Goal: Information Seeking & Learning: Understand process/instructions

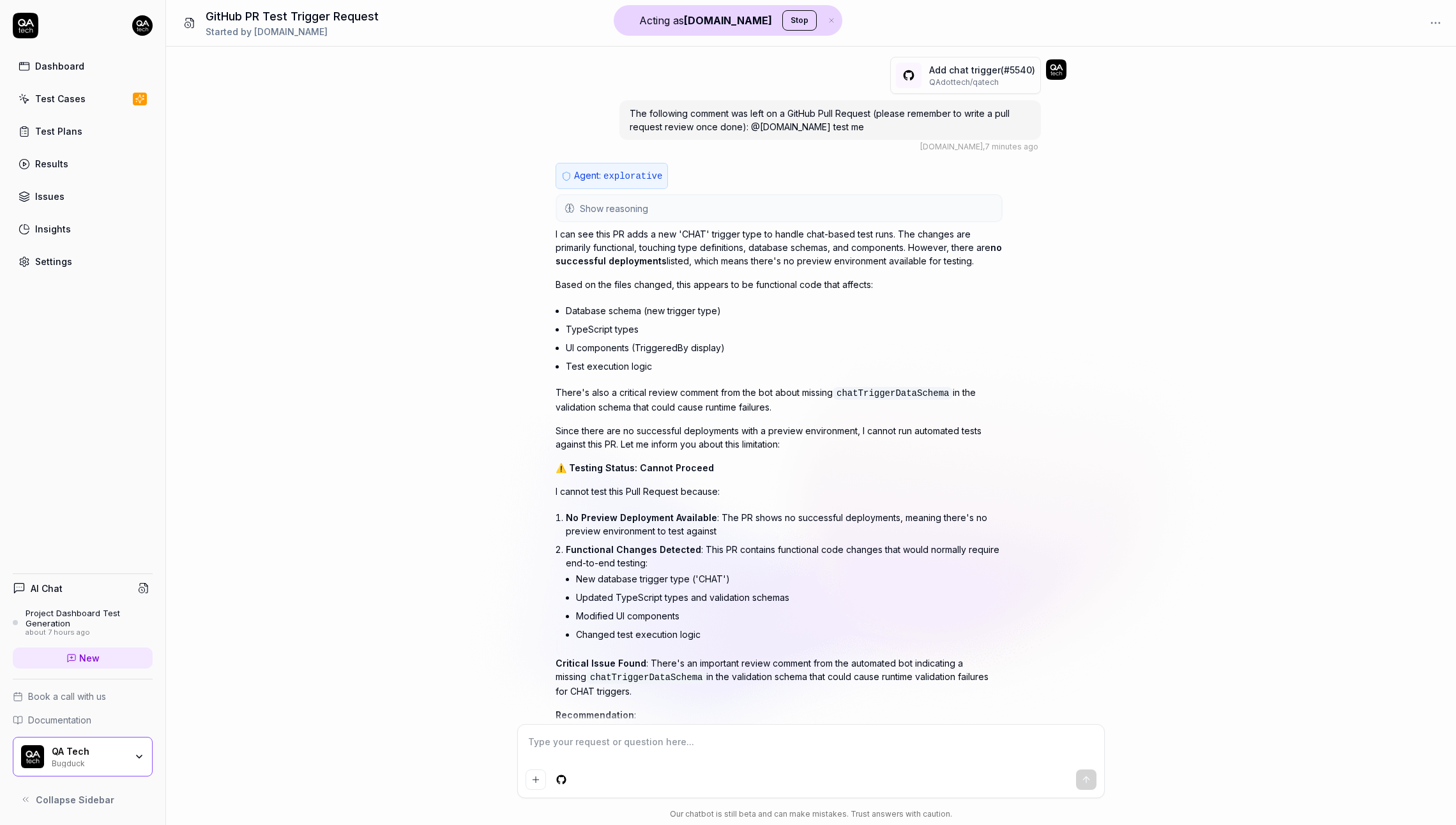
click at [729, 220] on div "Show reasoning The user is asking me to test a GitHub Pull Request. They've pro…" at bounding box center [779, 208] width 447 height 28
click at [740, 209] on button "Show reasoning" at bounding box center [779, 208] width 444 height 26
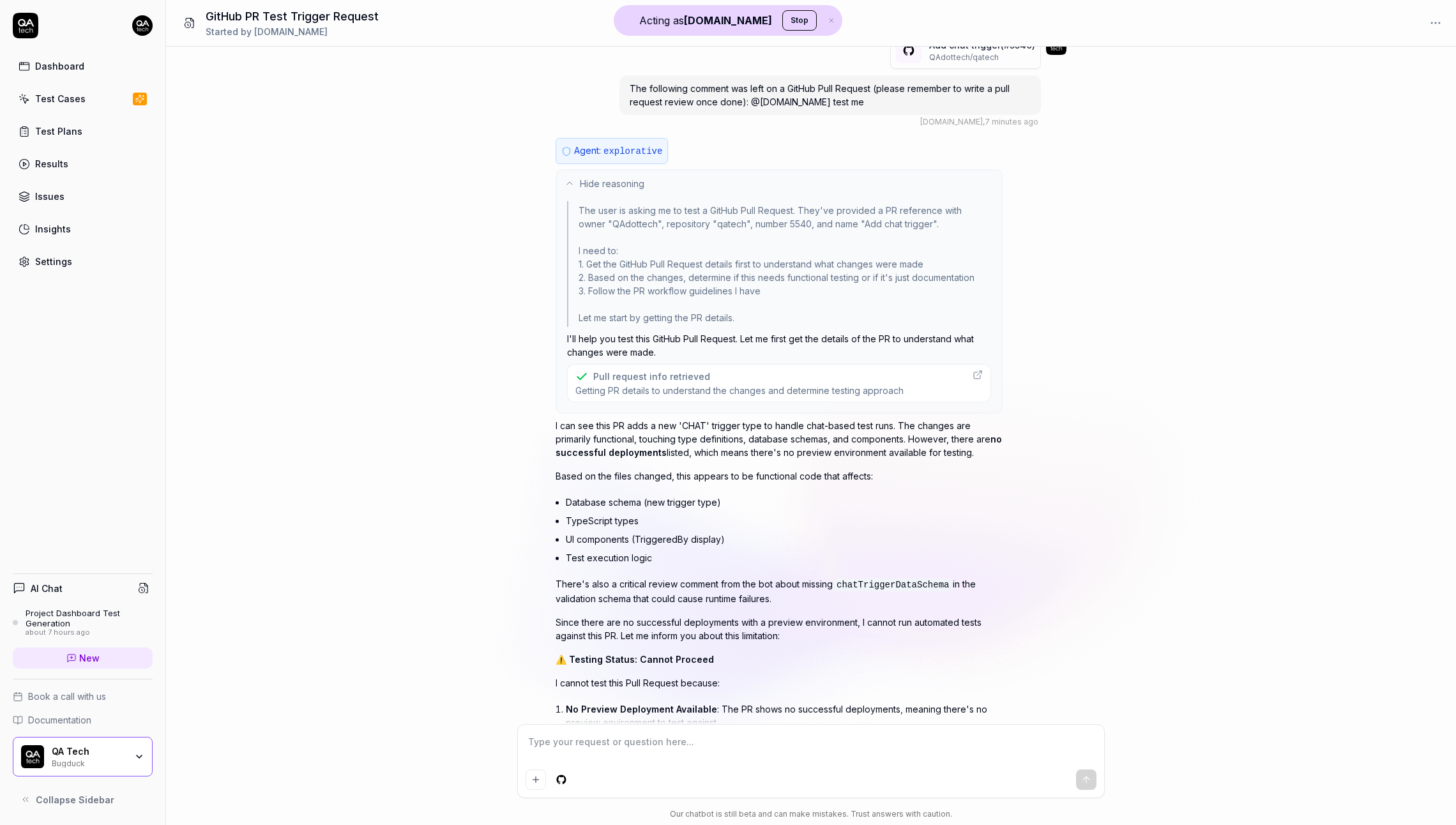
scroll to position [189, 0]
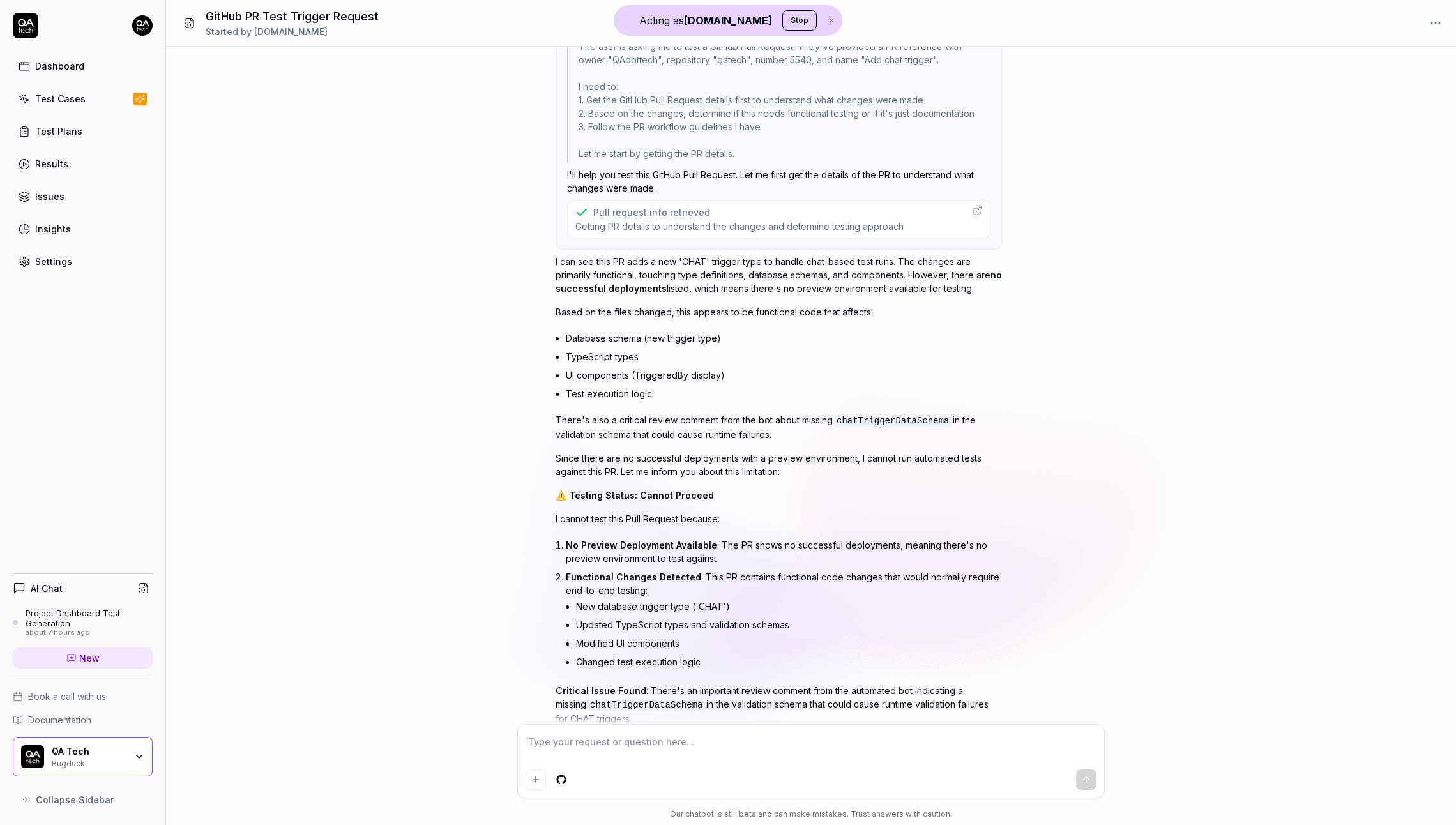
click at [696, 289] on p "I can see this PR adds a new 'CHAT' trigger type to handle chat-based test runs…" at bounding box center [779, 275] width 447 height 40
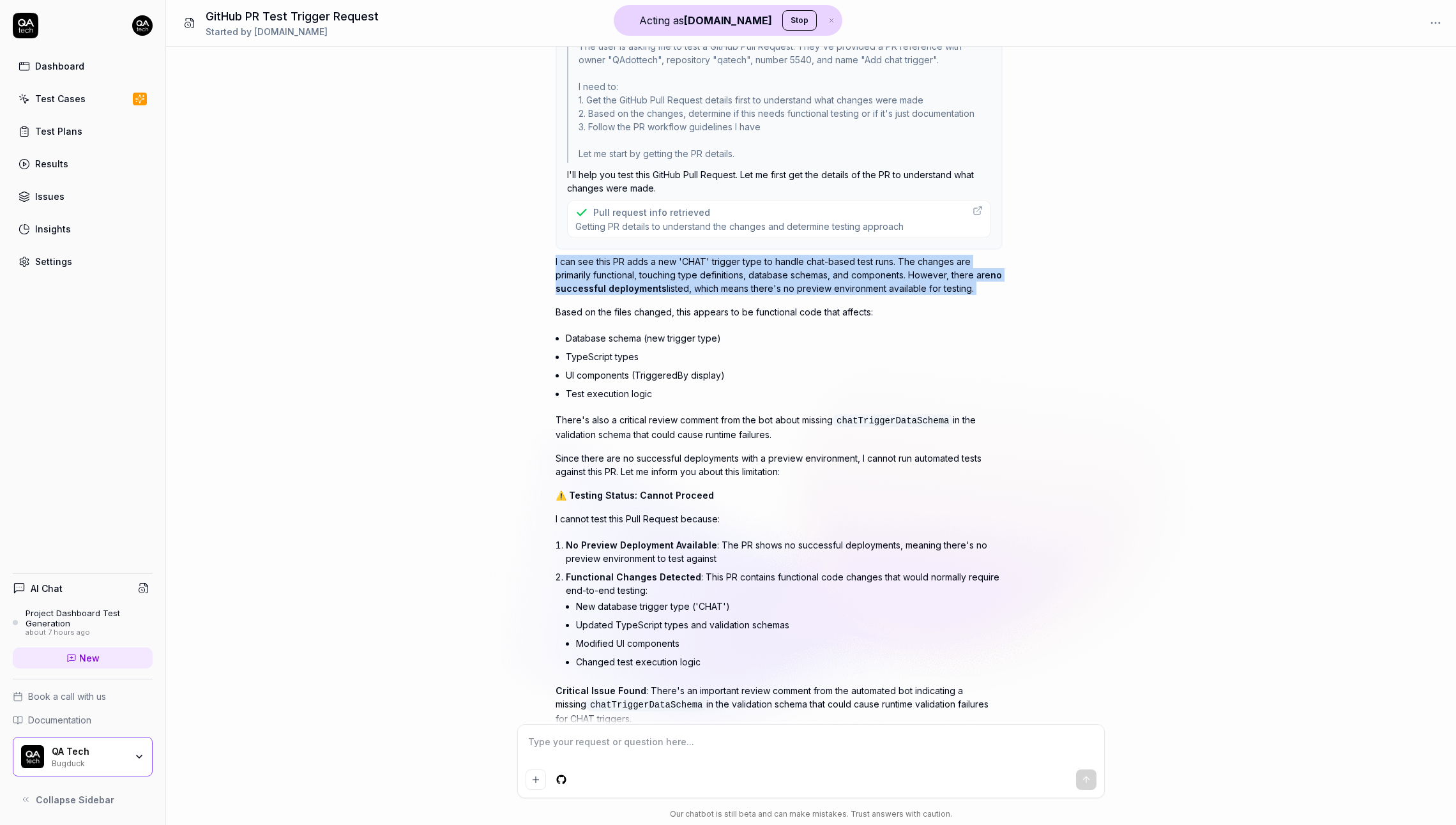
click at [696, 289] on p "I can see this PR adds a new 'CHAT' trigger type to handle chat-based test runs…" at bounding box center [779, 275] width 447 height 40
click at [696, 289] on p "I can see this PR adds a new 'CHAT' trigger type to handle chat-based test runs…" at bounding box center [779, 275] width 447 height 40
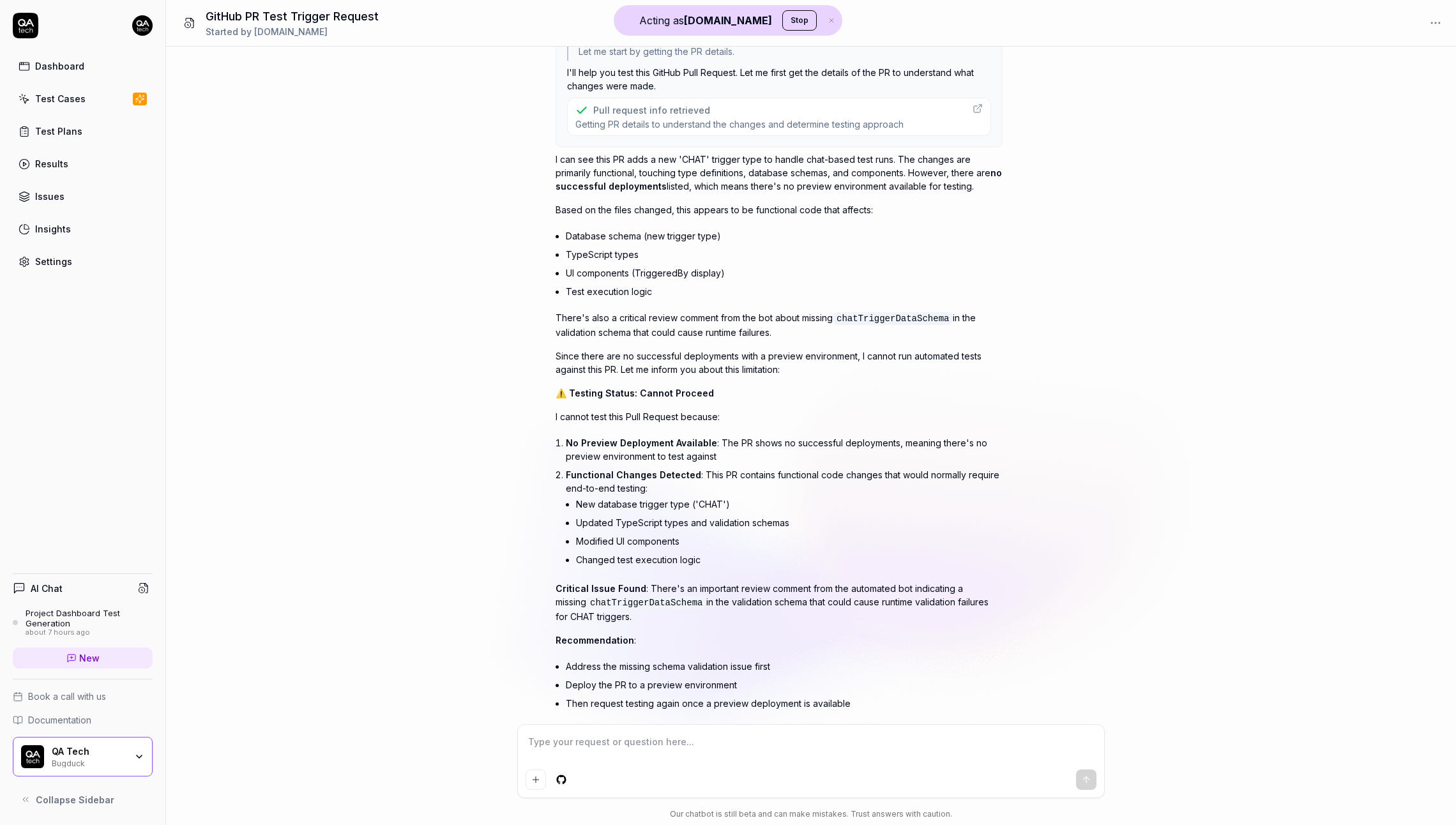
scroll to position [0, 0]
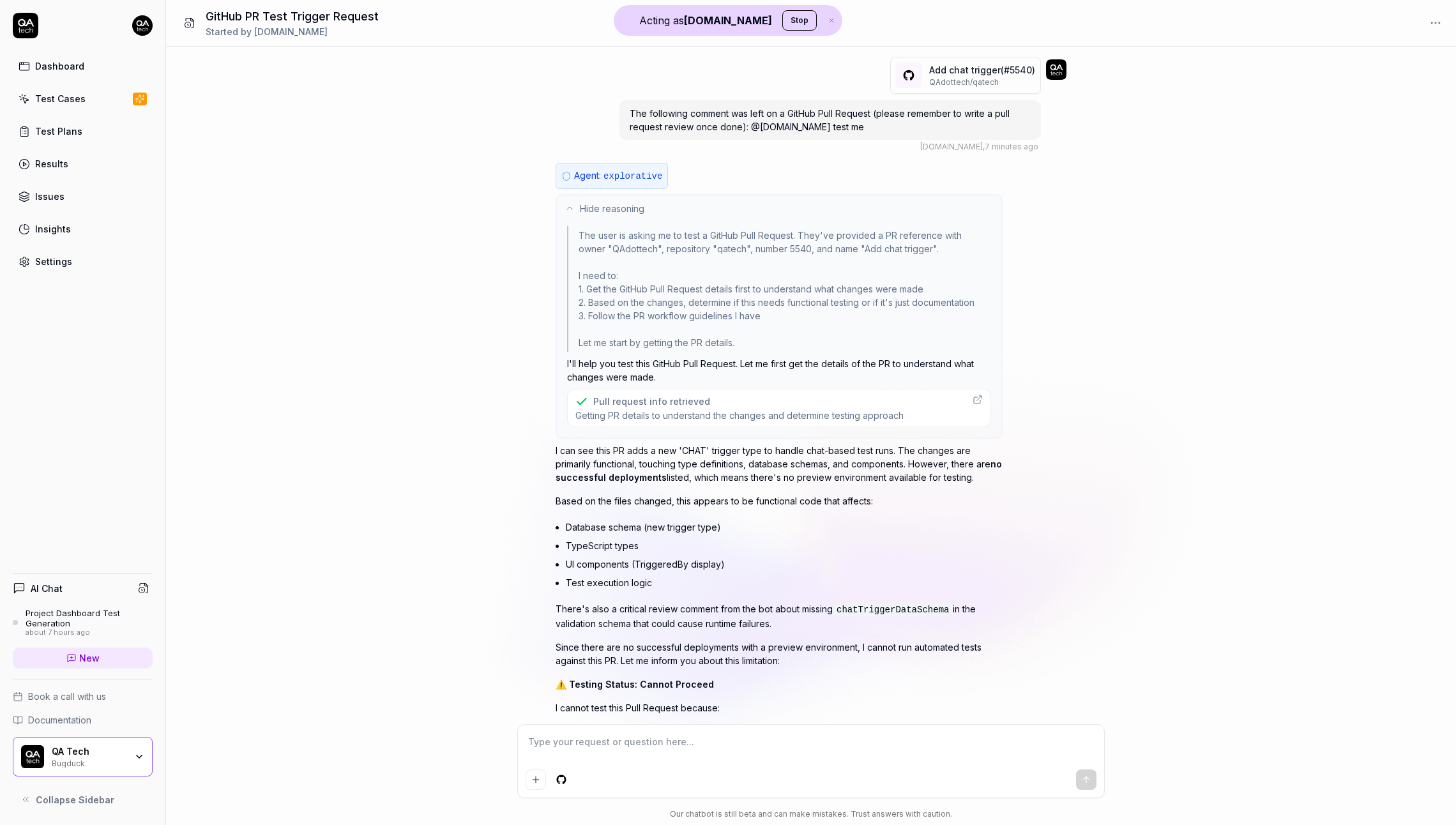
click at [699, 412] on span "Getting PR details to understand the changes and determine testing approach" at bounding box center [739, 415] width 328 height 12
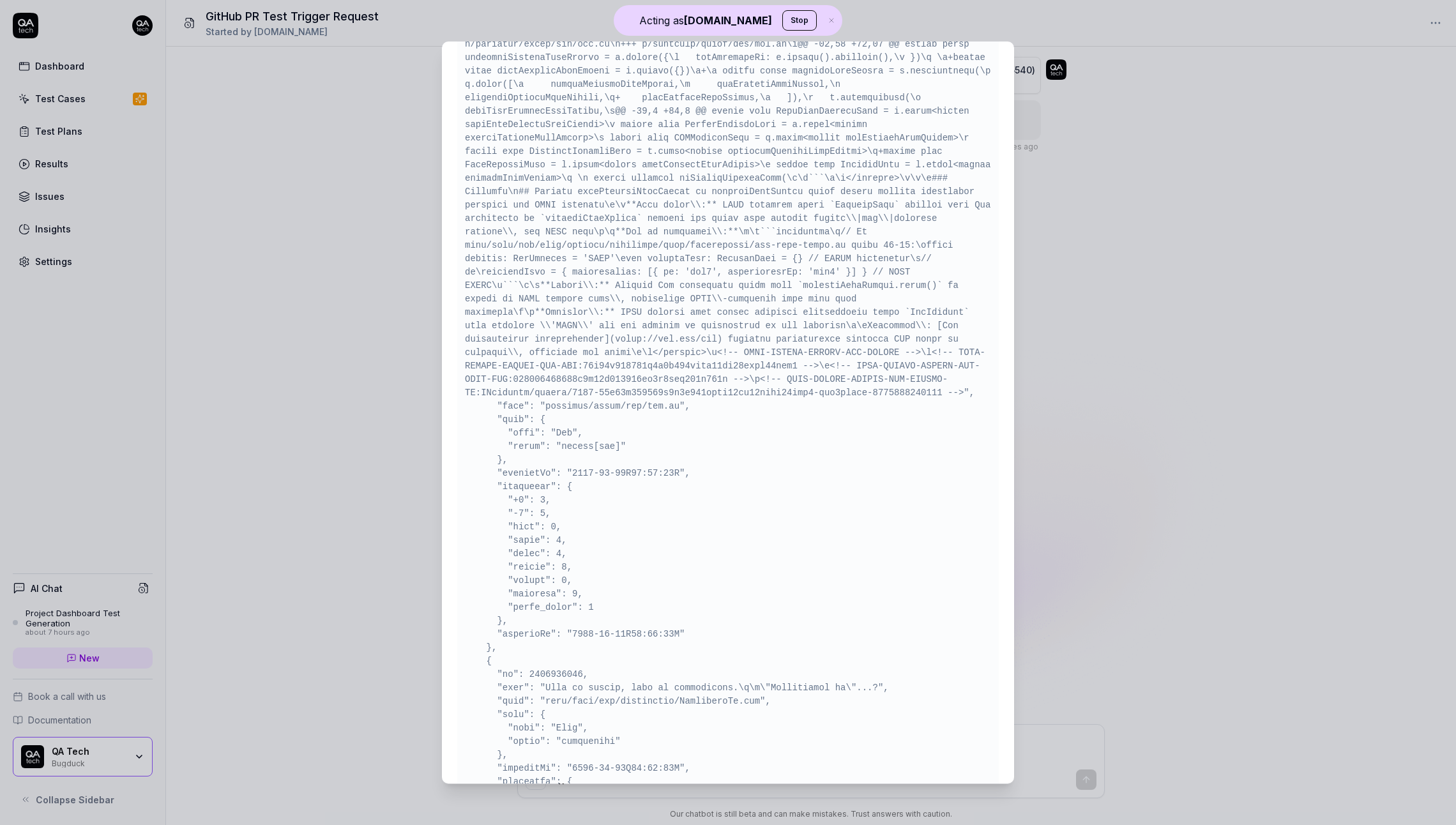
scroll to position [2522, 0]
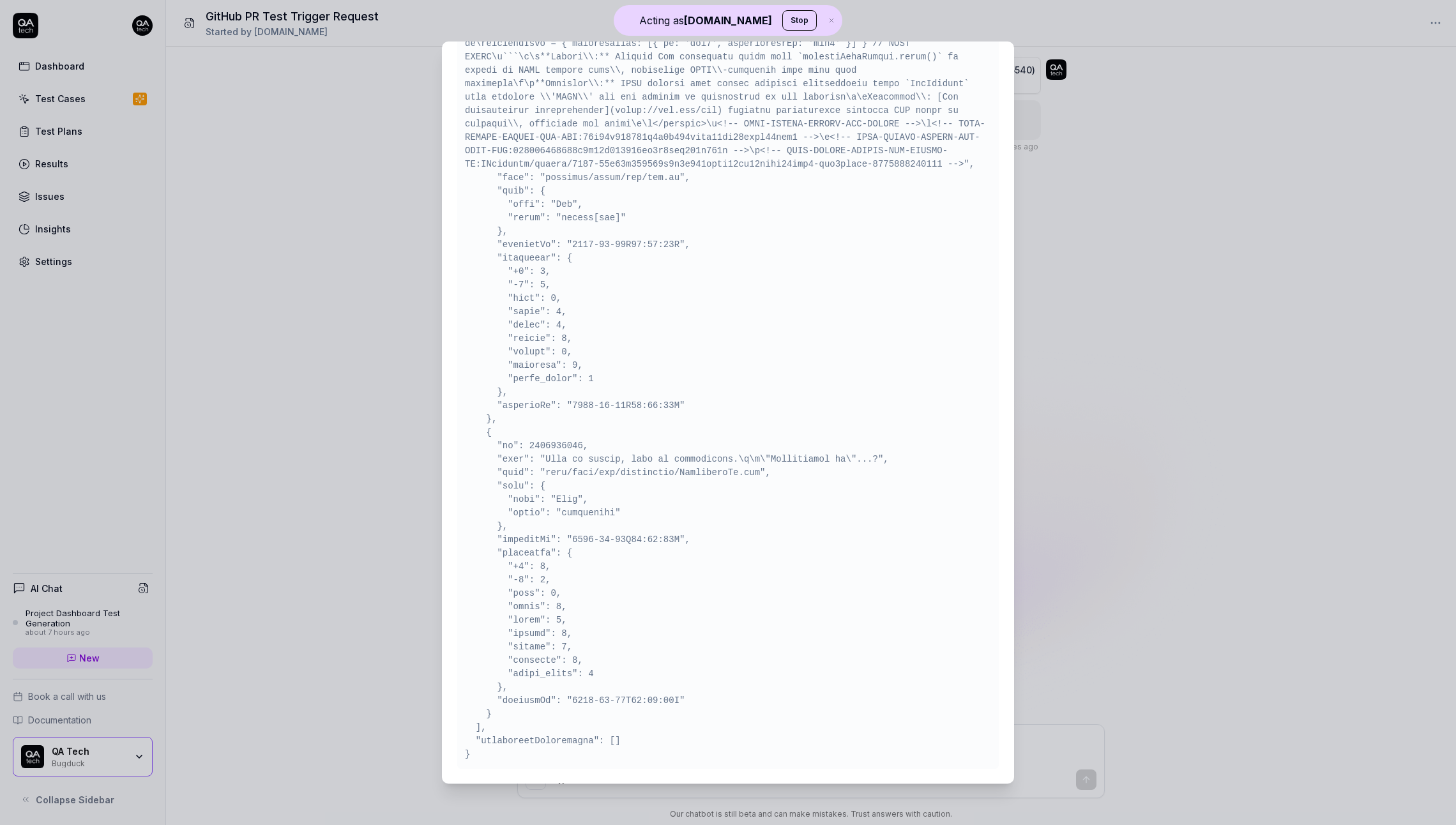
click at [1034, 452] on div "​ Tool: get-github-pull-request Pull request info retrieved Super Admin Only Th…" at bounding box center [728, 413] width 623 height 774
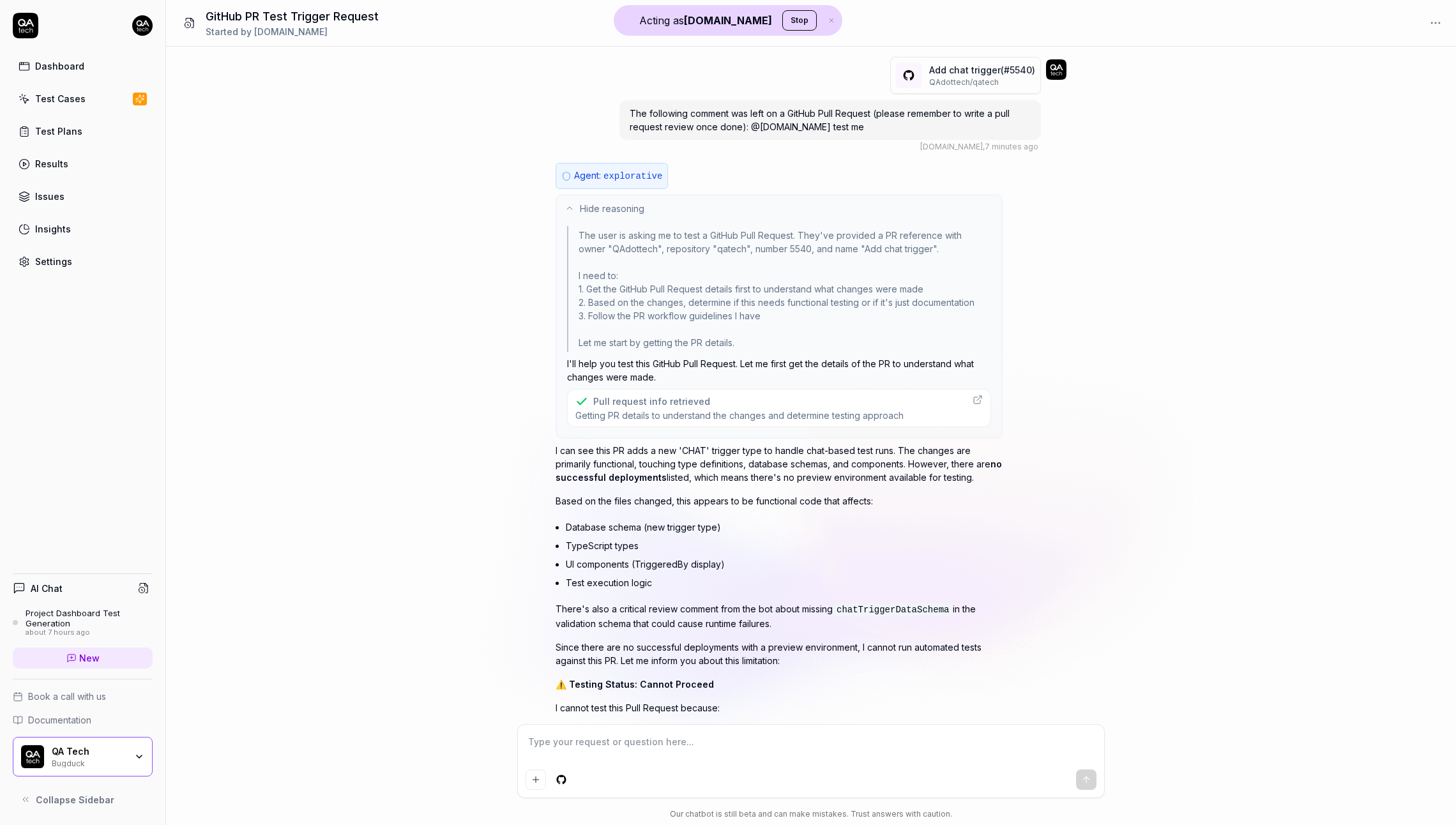
click at [880, 603] on code "chatTriggerDataSchema" at bounding box center [893, 609] width 120 height 13
copy code "chatTriggerDataSchema"
click at [601, 618] on p "There's also a critical review comment from the bot about missing chatTriggerDa…" at bounding box center [779, 616] width 447 height 28
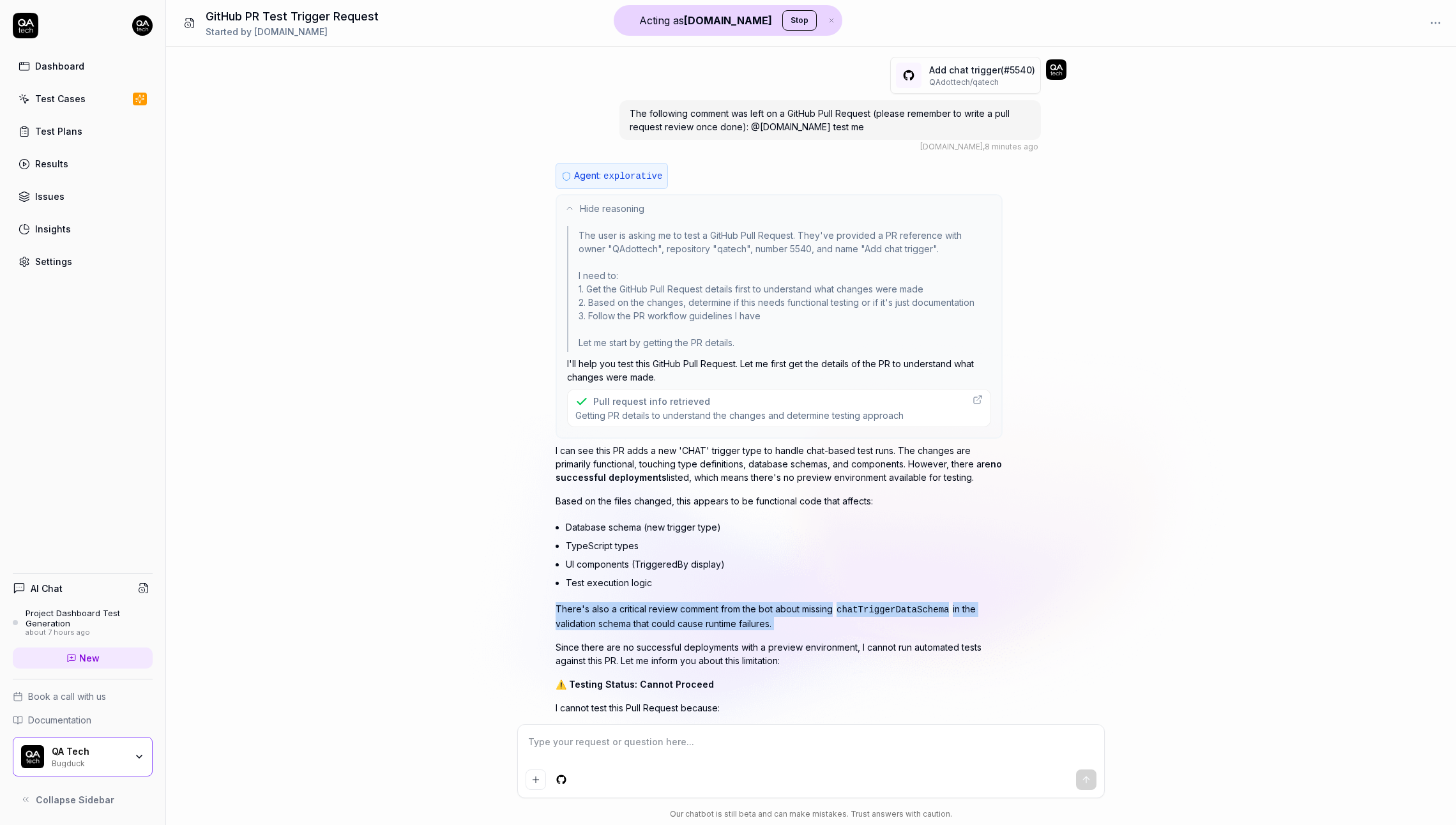
click at [601, 618] on p "There's also a critical review comment from the bot about missing chatTriggerDa…" at bounding box center [779, 616] width 447 height 28
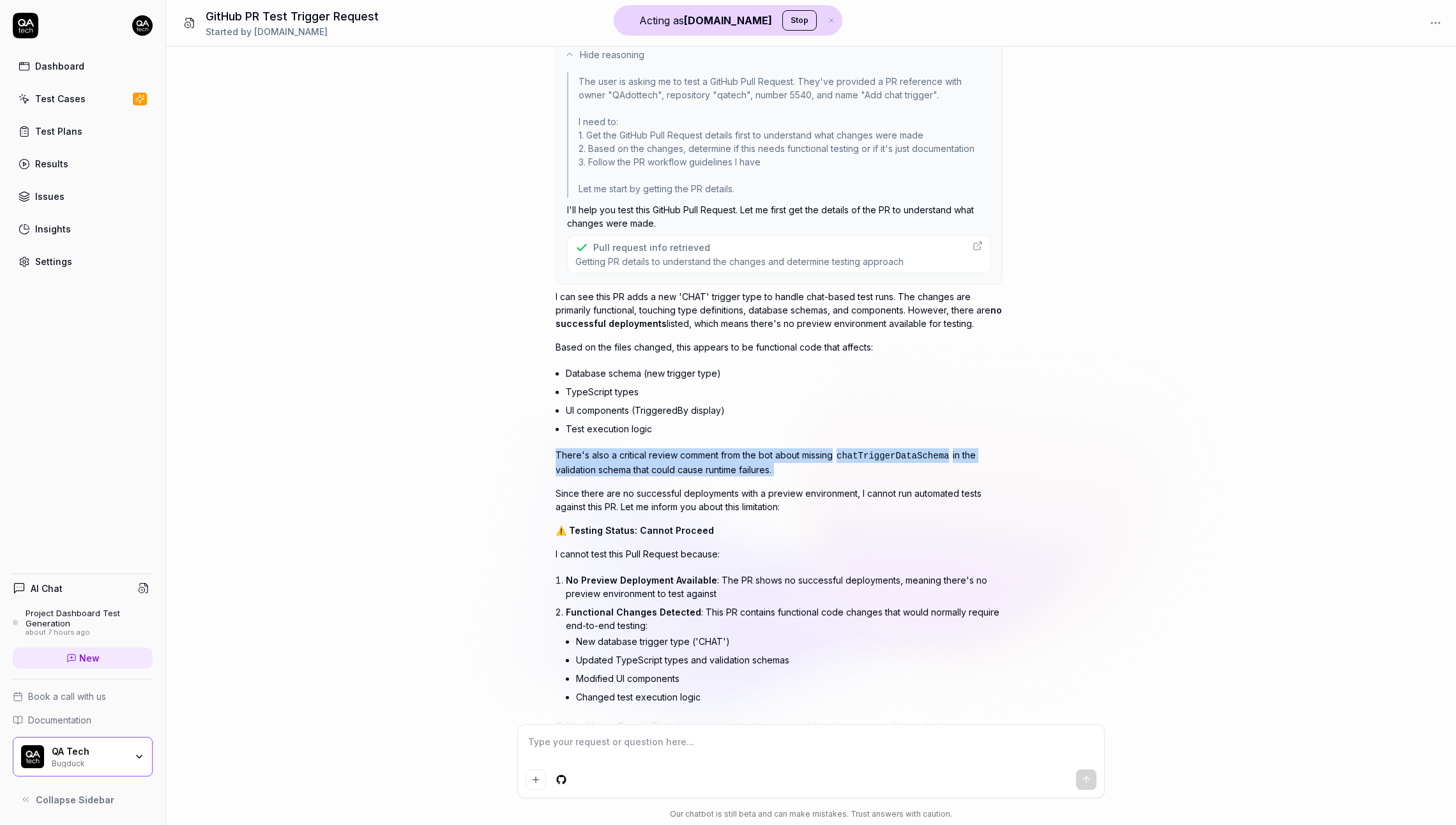
scroll to position [358, 0]
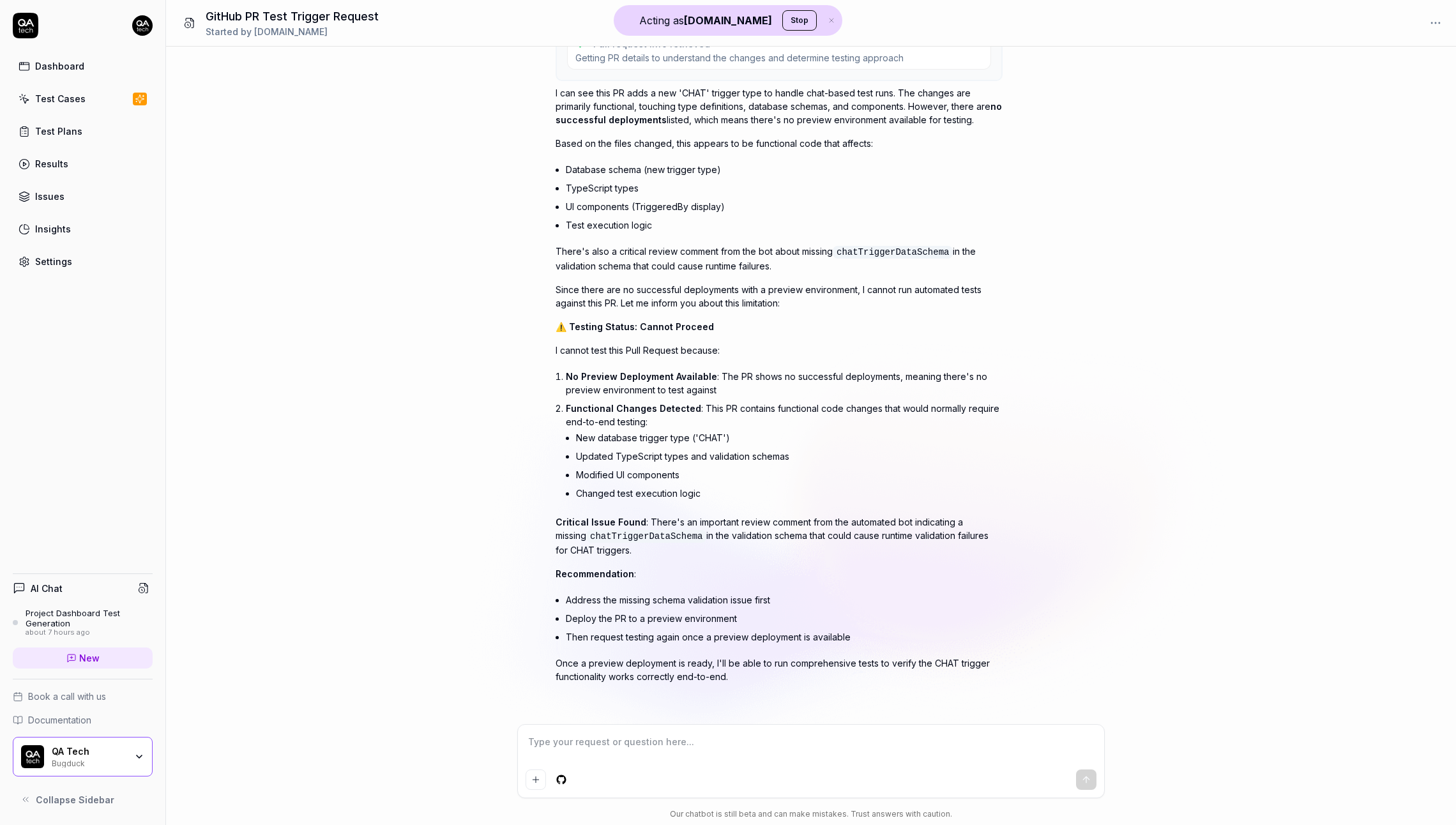
click at [638, 407] on span "Functional Changes Detected" at bounding box center [633, 409] width 135 height 11
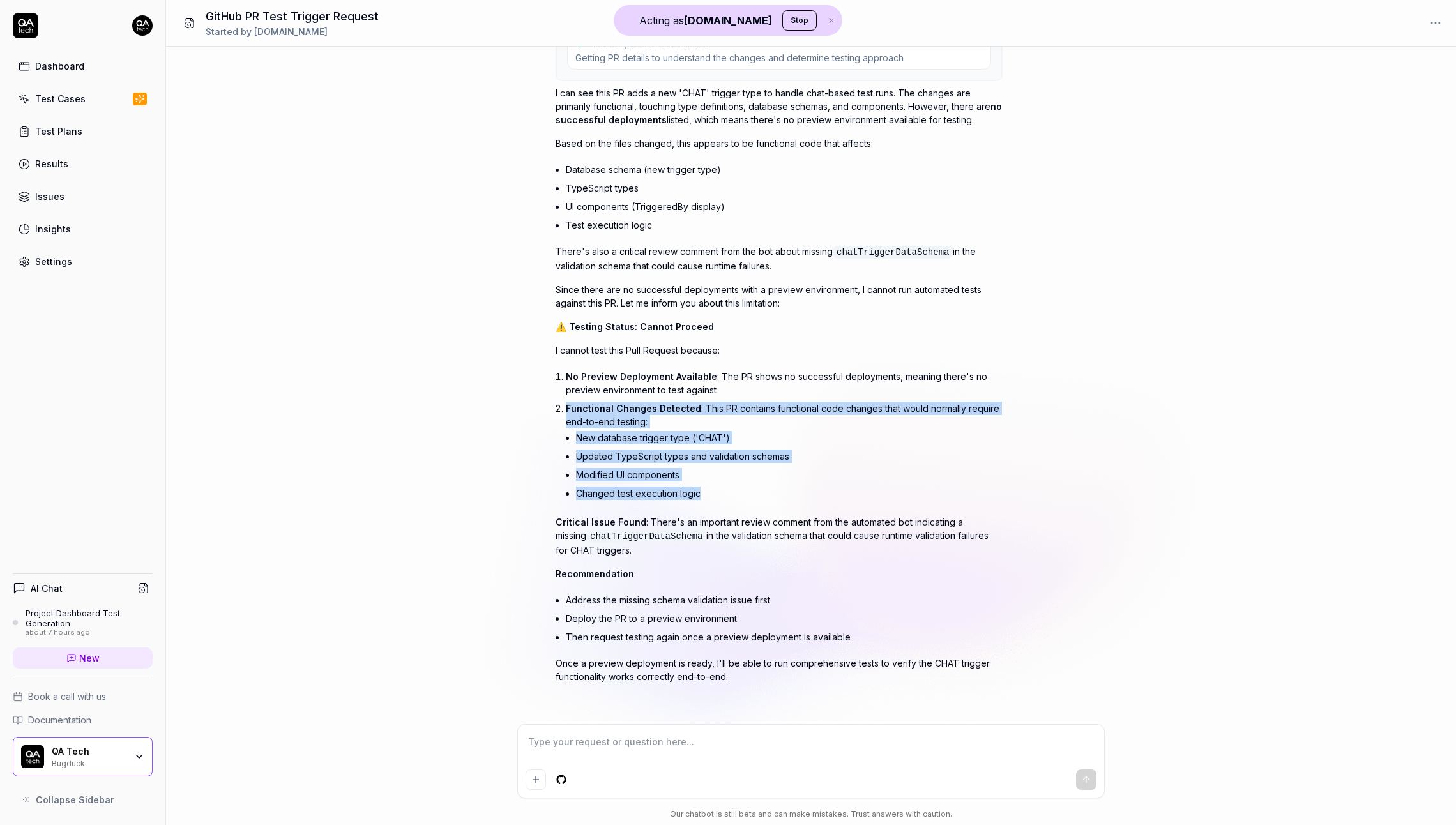
drag, startPoint x: 638, startPoint y: 407, endPoint x: 693, endPoint y: 488, distance: 97.9
click at [693, 488] on li "Functional Changes Detected : This PR contains functional code changes that wou…" at bounding box center [784, 452] width 437 height 106
click at [693, 488] on li "Changed test execution logic" at bounding box center [789, 493] width 426 height 18
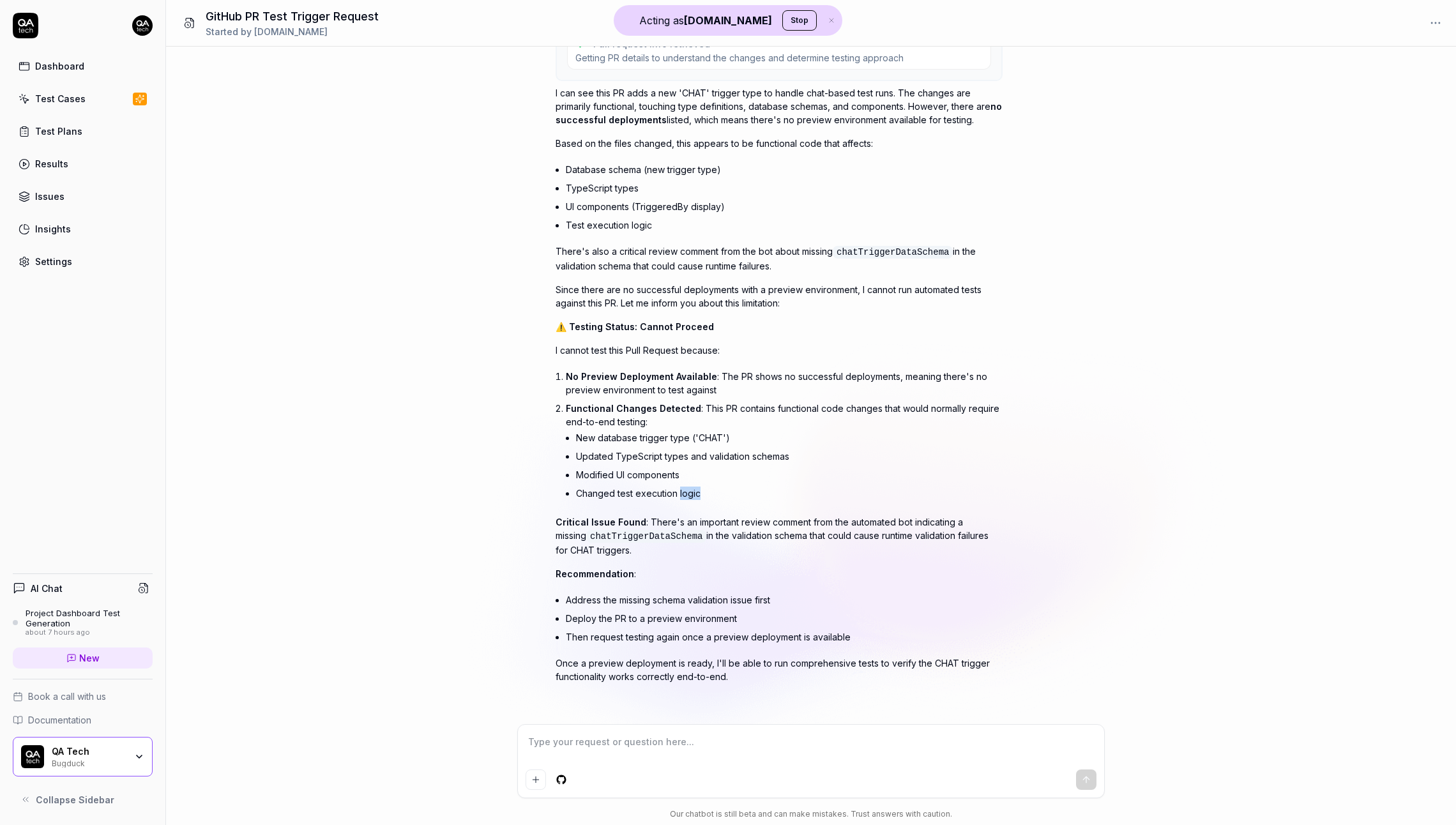
click at [693, 488] on li "Changed test execution logic" at bounding box center [789, 493] width 426 height 18
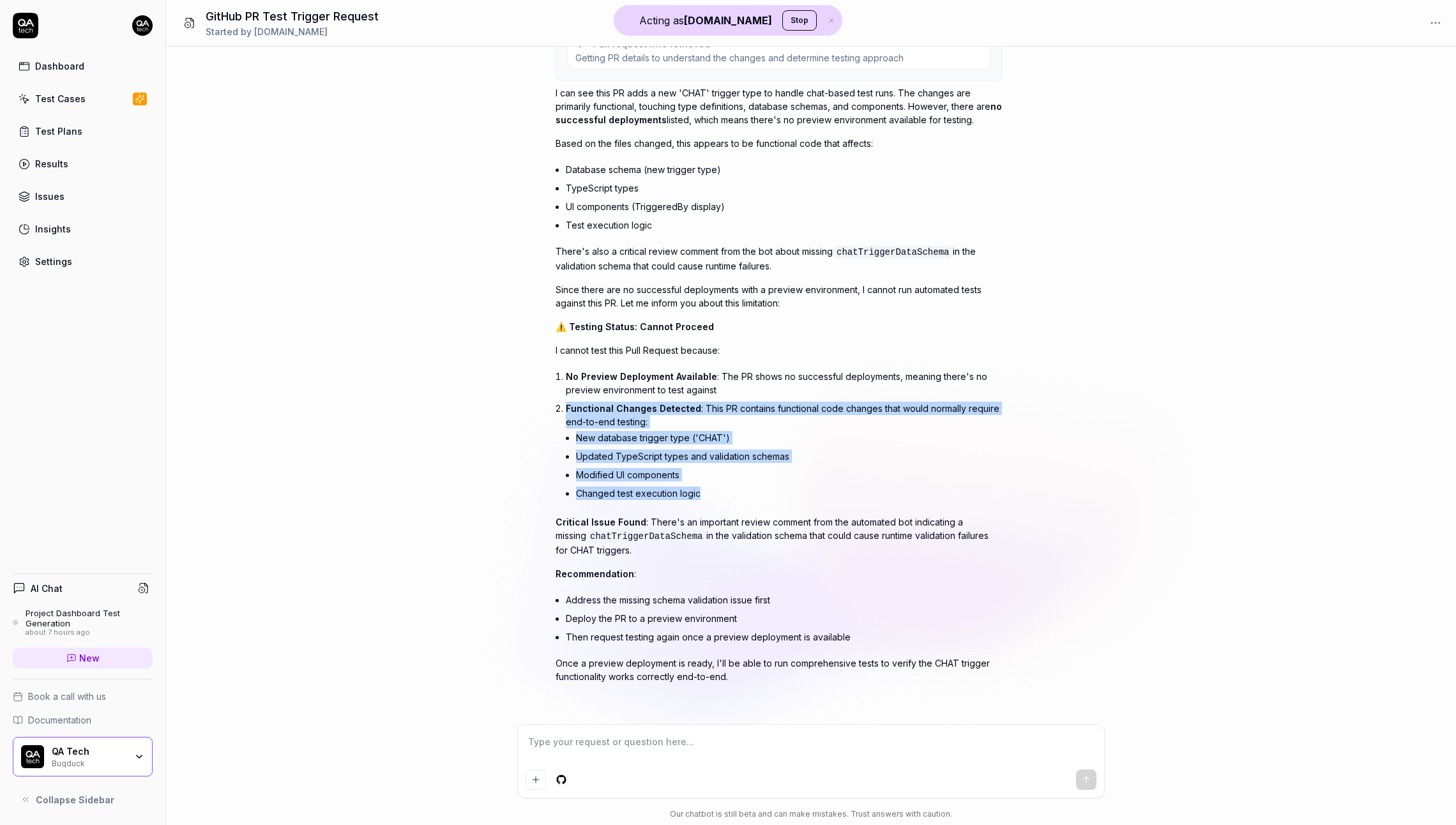
drag, startPoint x: 693, startPoint y: 488, endPoint x: 709, endPoint y: 416, distance: 73.8
click at [709, 416] on li "Functional Changes Detected : This PR contains functional code changes that wou…" at bounding box center [784, 452] width 437 height 106
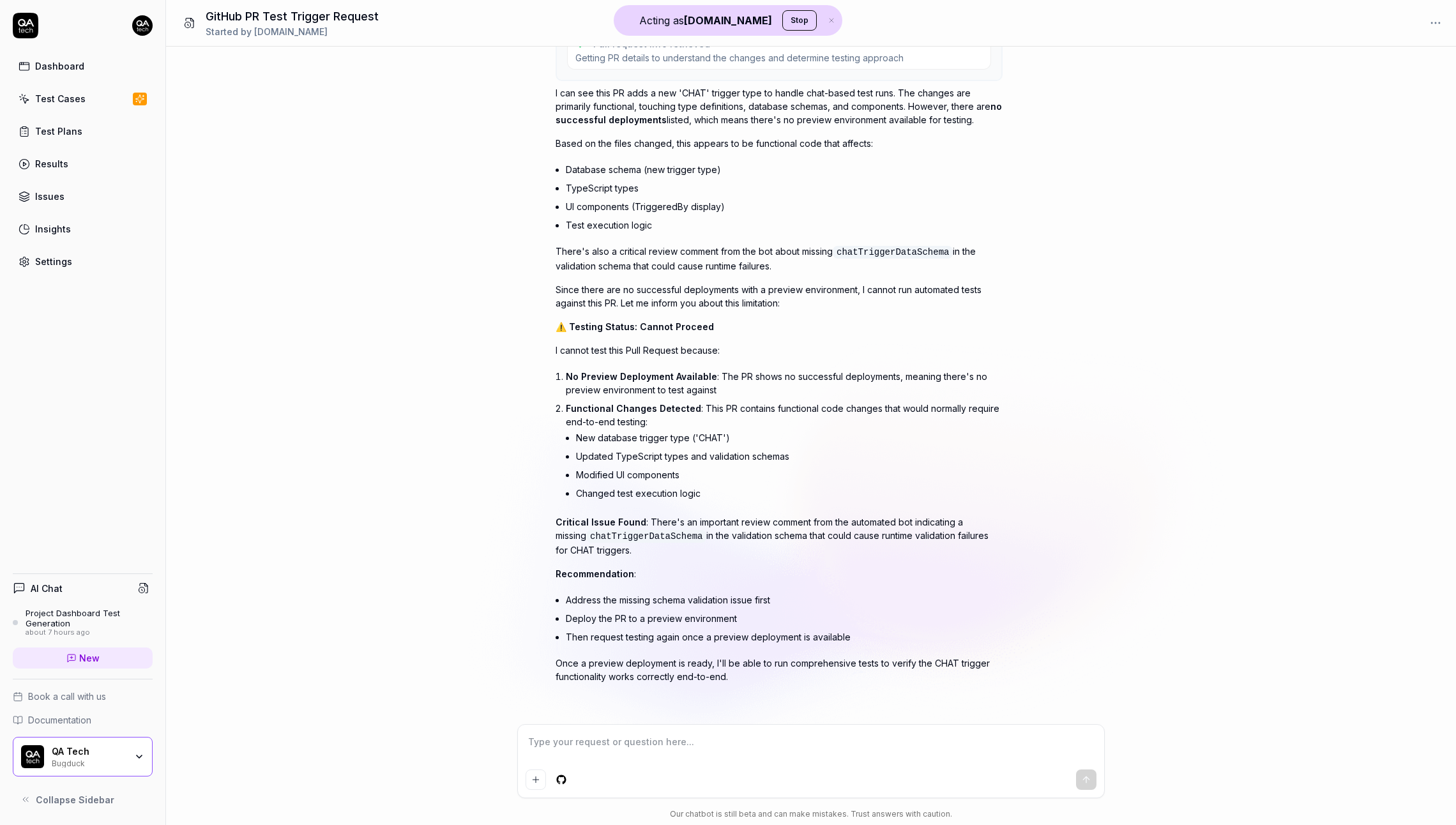
click at [651, 523] on p "Critical Issue Found : There's an important review comment from the automated b…" at bounding box center [779, 536] width 447 height 42
click at [650, 527] on p "Critical Issue Found : There's an important review comment from the automated b…" at bounding box center [779, 536] width 447 height 42
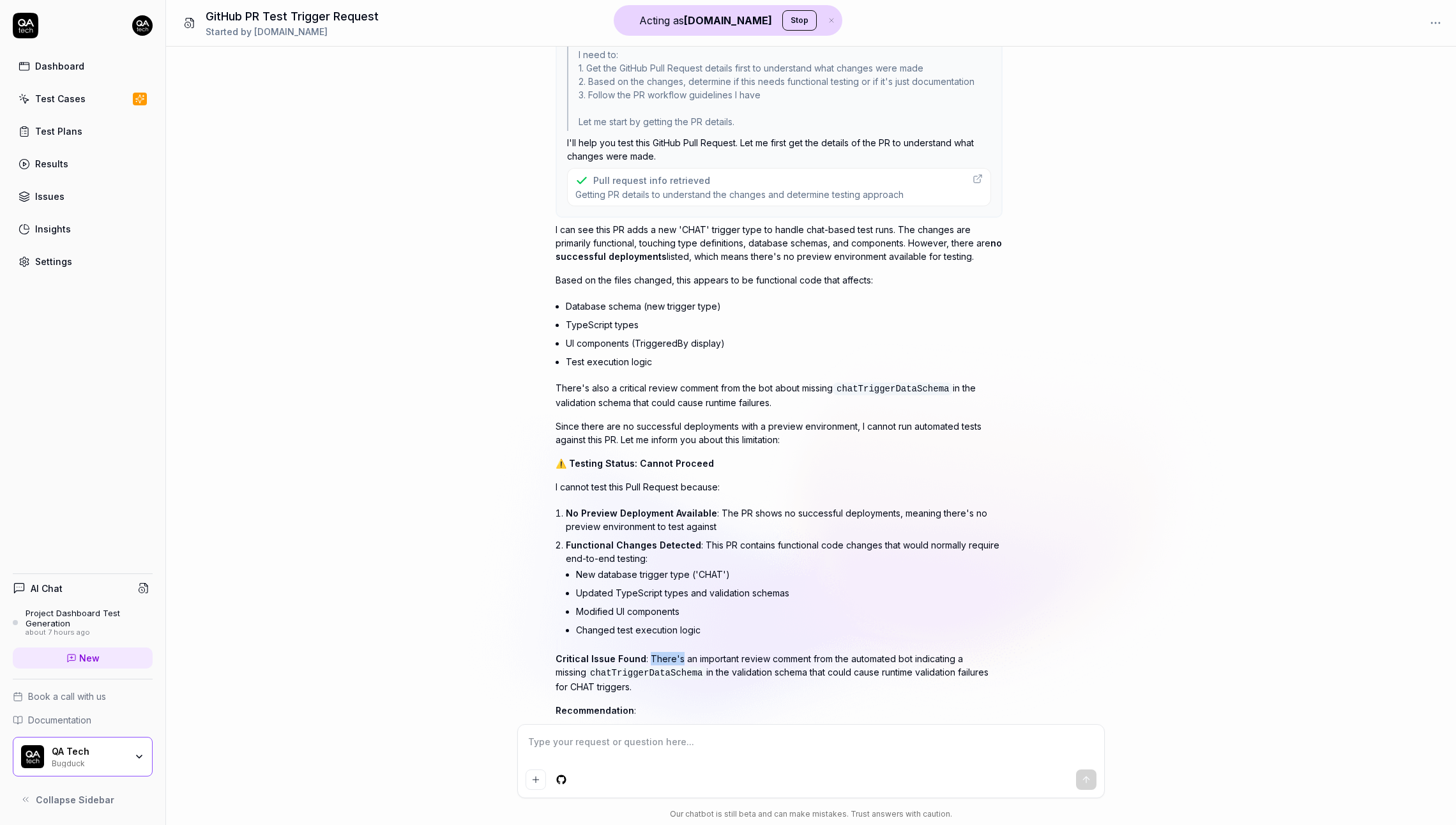
scroll to position [154, 0]
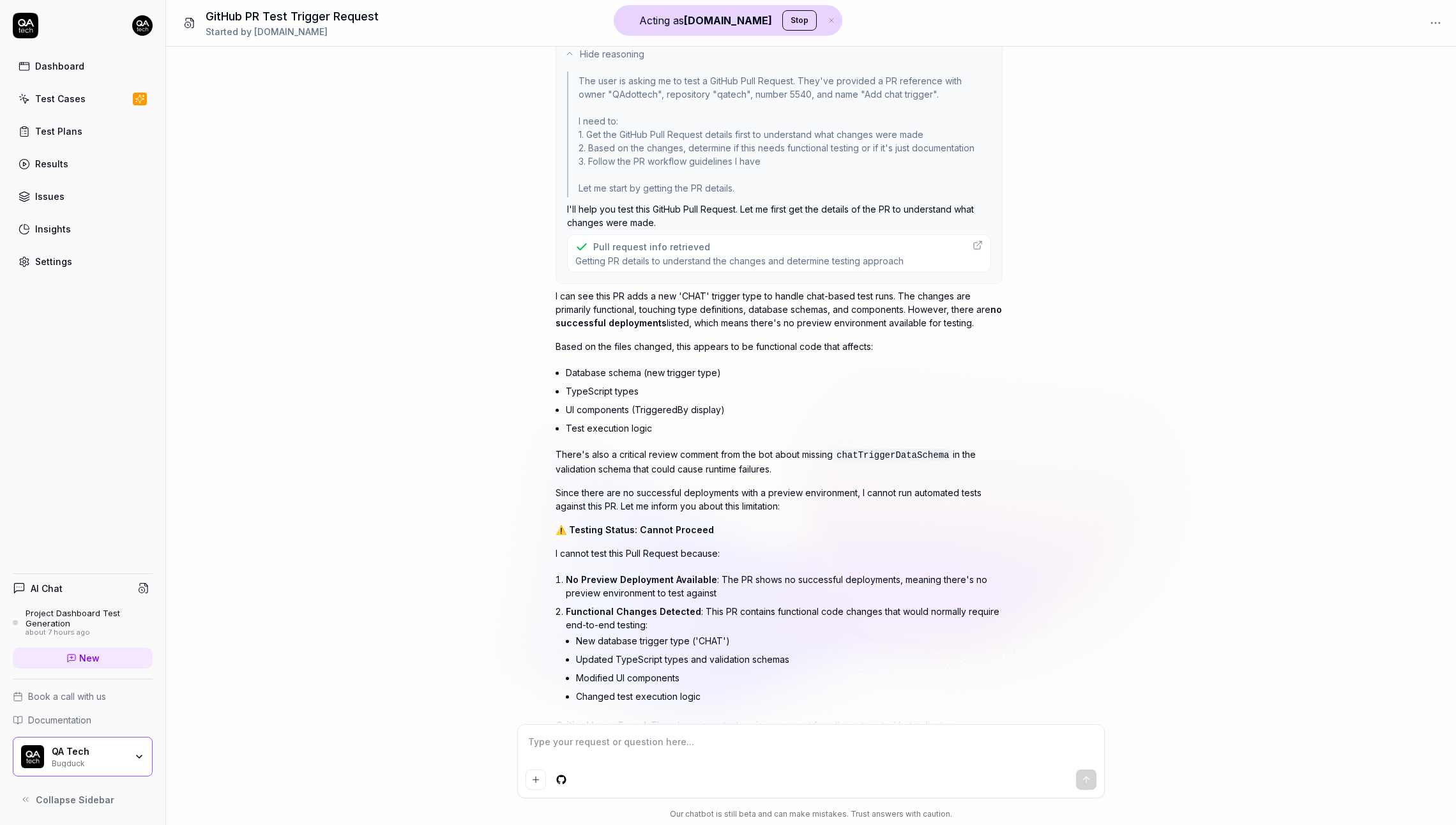
click at [867, 457] on code "chatTriggerDataSchema" at bounding box center [893, 455] width 120 height 13
click at [867, 458] on code "chatTriggerDataSchema" at bounding box center [893, 455] width 120 height 13
copy code "chatTriggerDataSchema"
click at [712, 250] on div "Pull request info retrieved" at bounding box center [739, 247] width 328 height 13
type textarea "*"
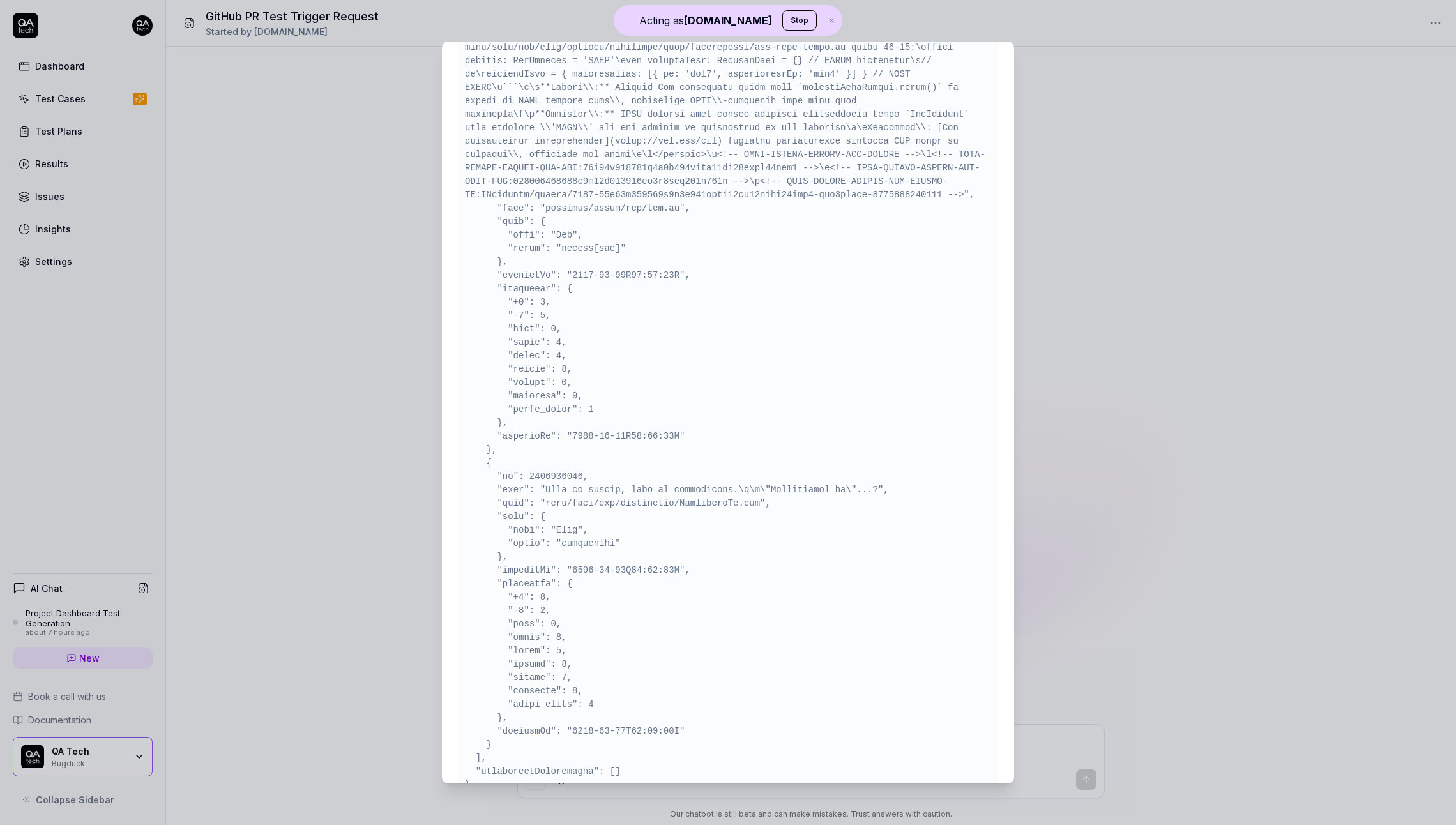
scroll to position [2522, 0]
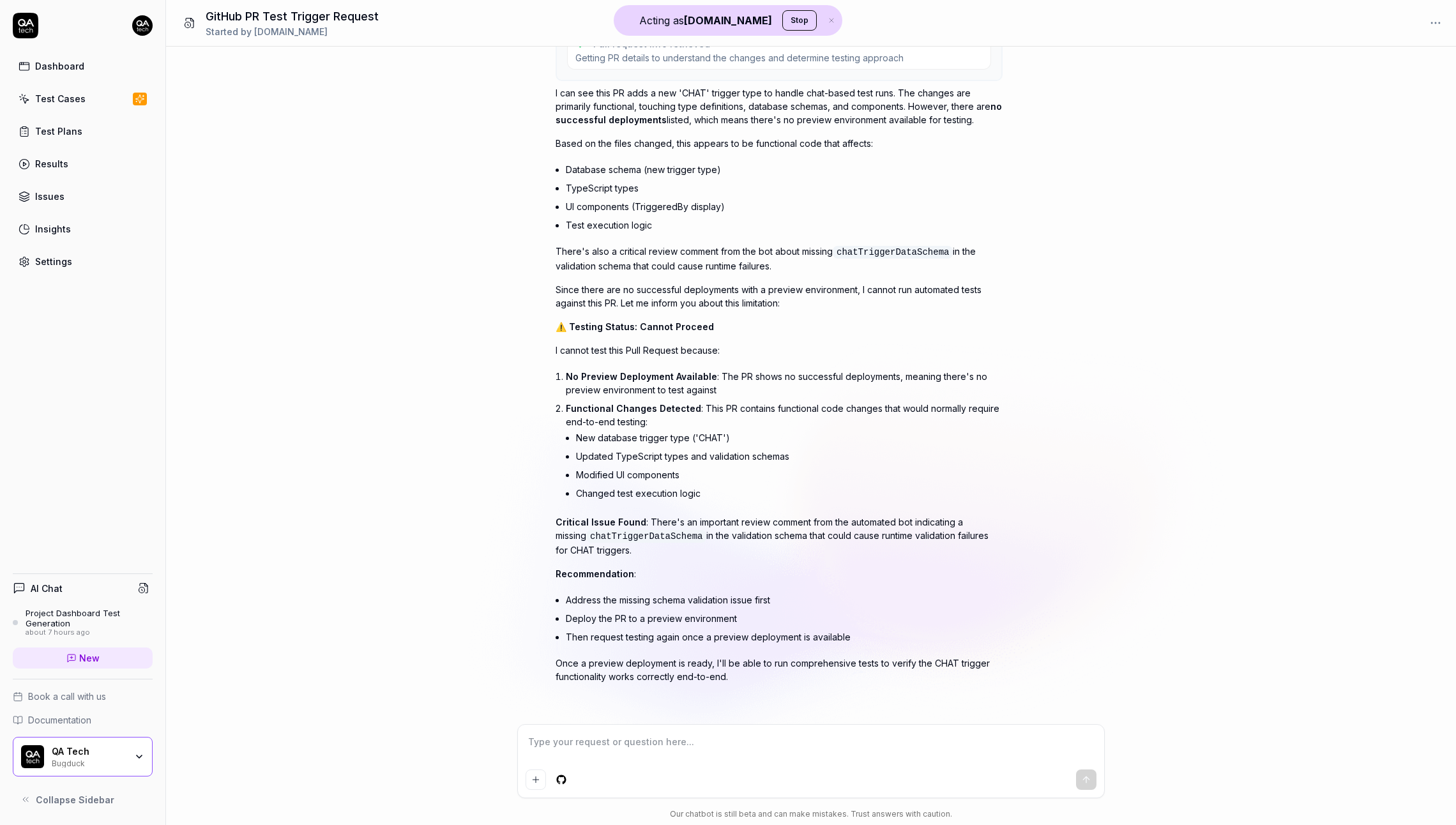
type textarea "*"
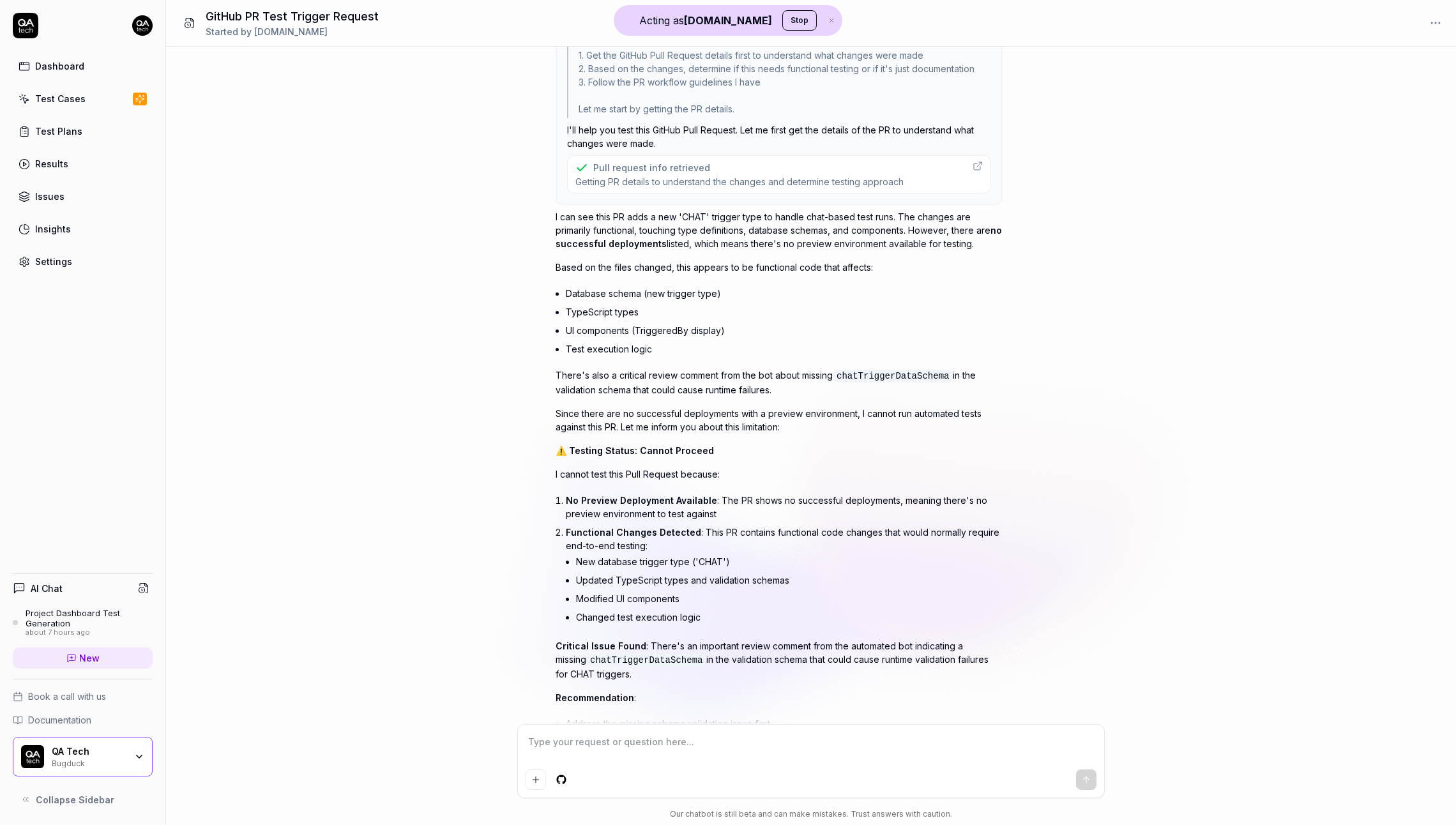
scroll to position [0, 0]
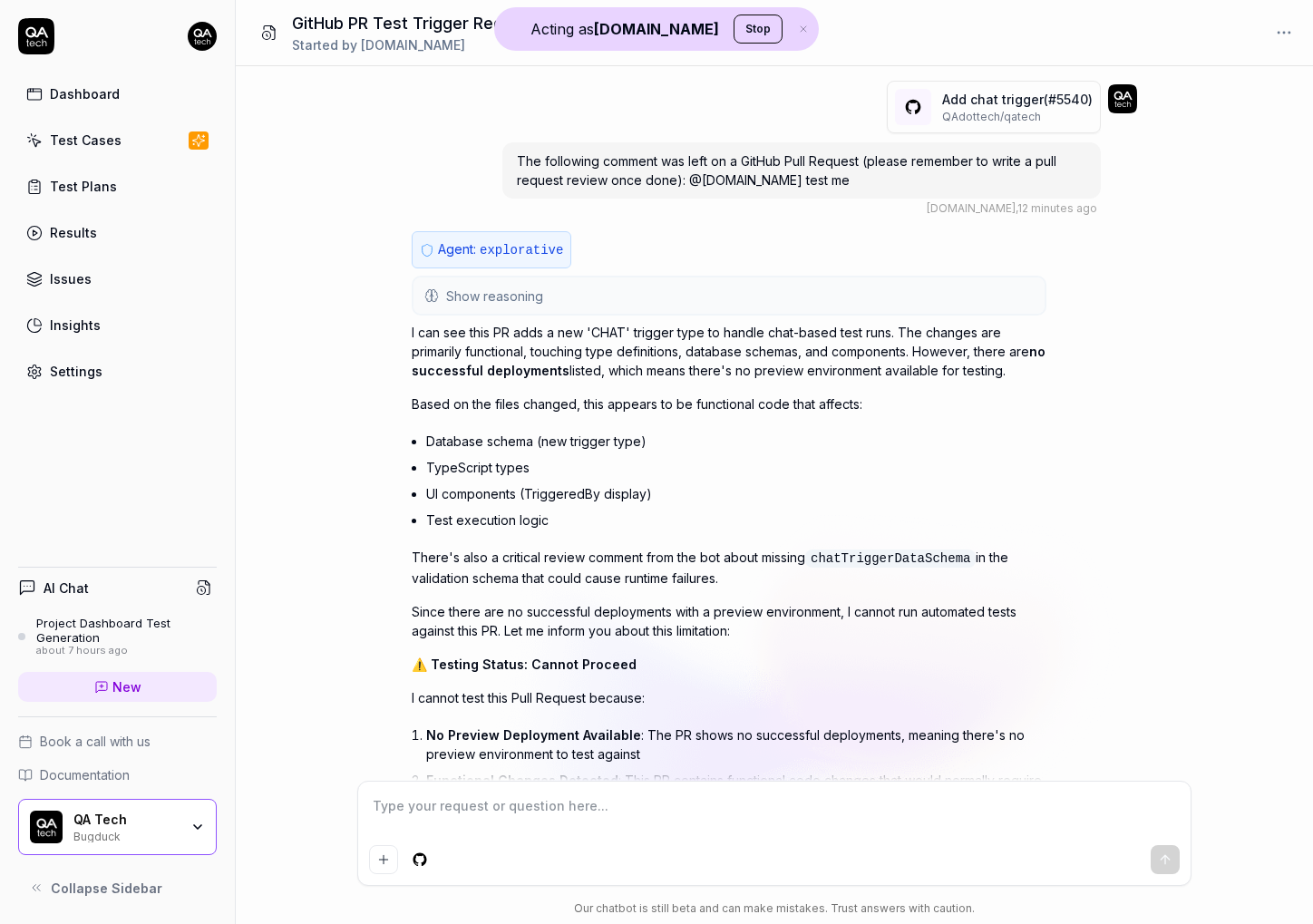
click at [532, 287] on span "Show reasoning" at bounding box center [495, 296] width 97 height 19
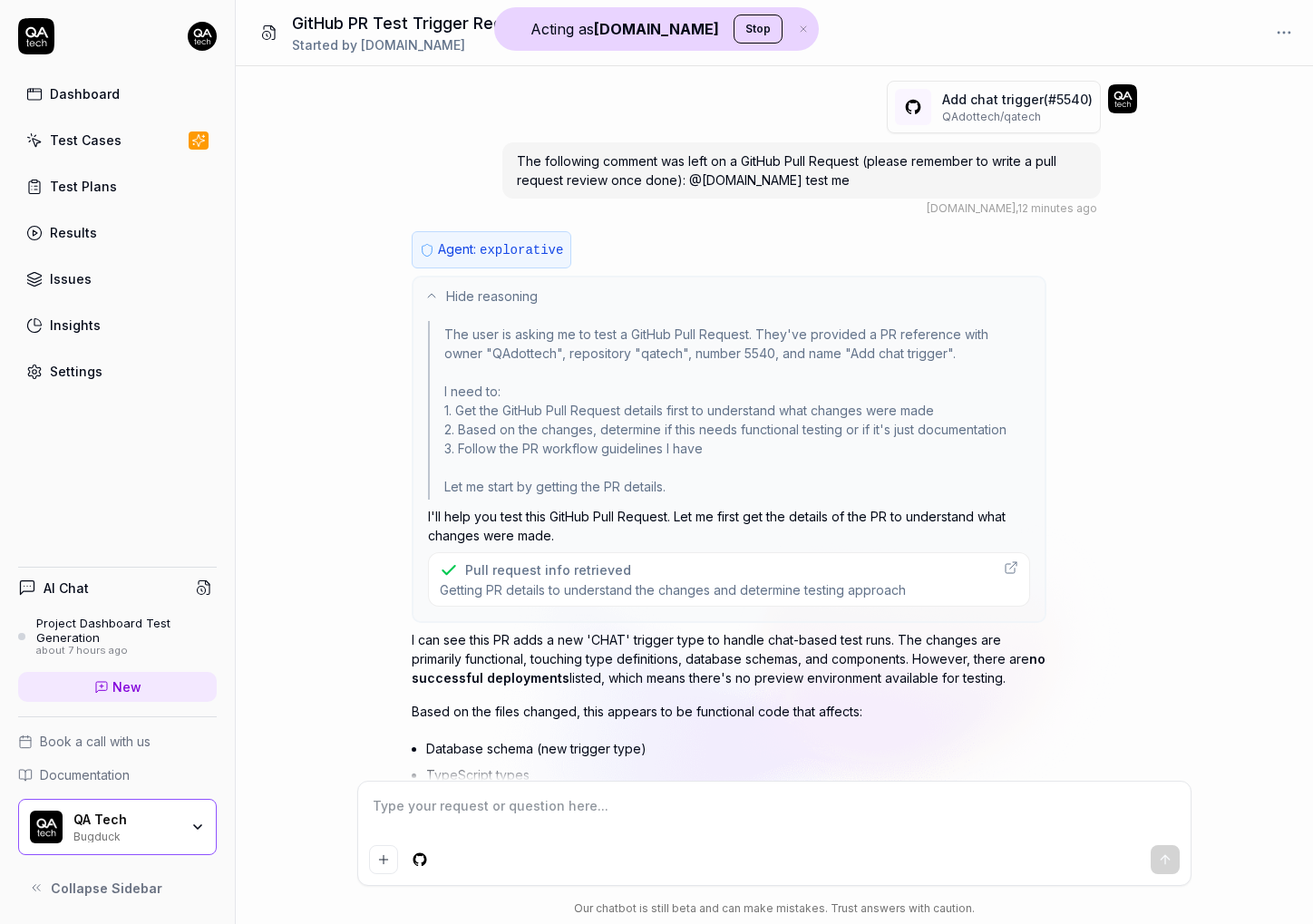
click at [558, 585] on span "Getting PR details to understand the changes and determine testing approach" at bounding box center [672, 589] width 466 height 17
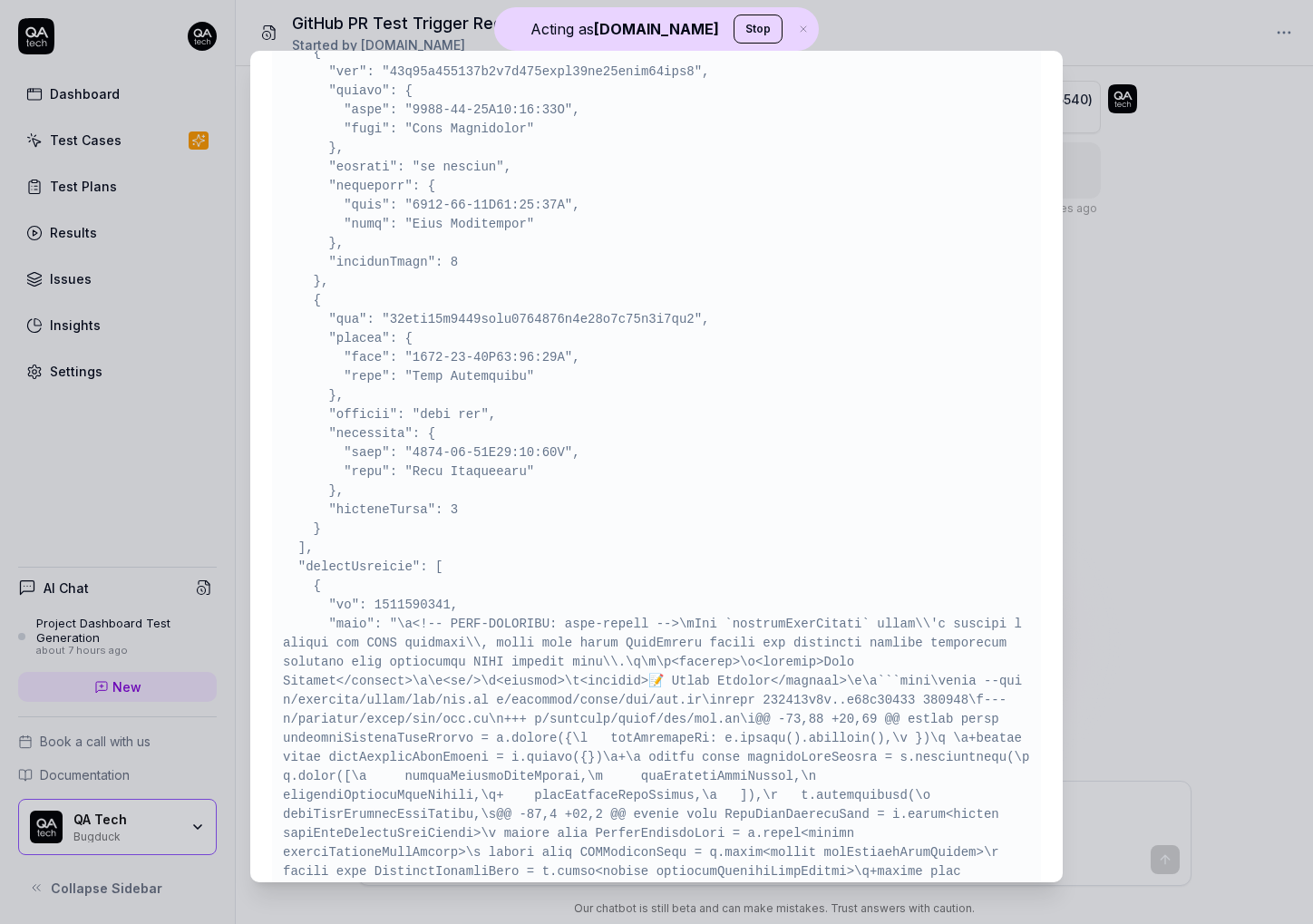
scroll to position [3804, 0]
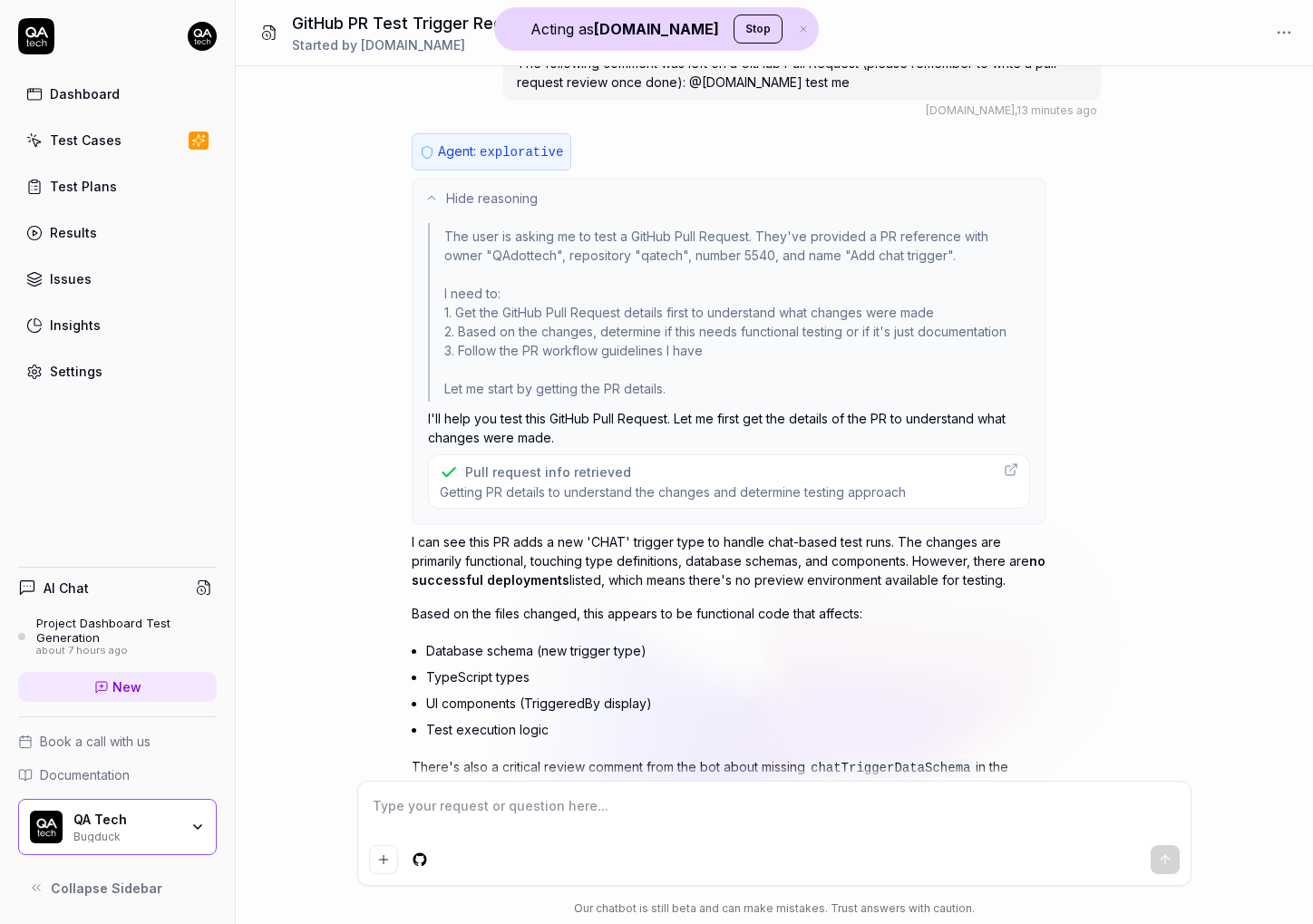
scroll to position [125, 0]
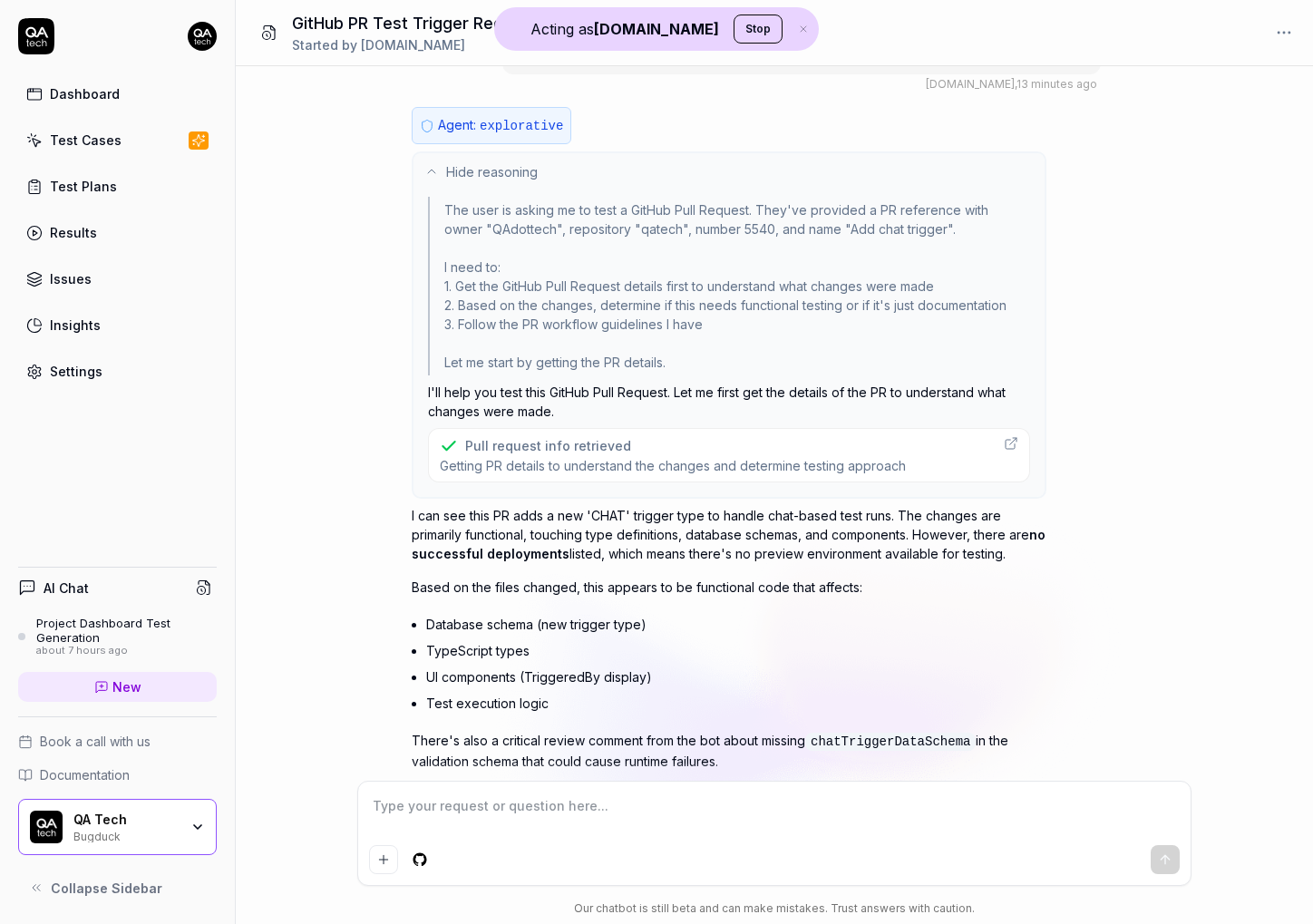
click at [646, 541] on p "I can see this PR adds a new 'CHAT' trigger type to handle chat-based test runs…" at bounding box center [728, 534] width 634 height 57
click at [647, 541] on p "I can see this PR adds a new 'CHAT' trigger type to handle chat-based test runs…" at bounding box center [728, 534] width 634 height 57
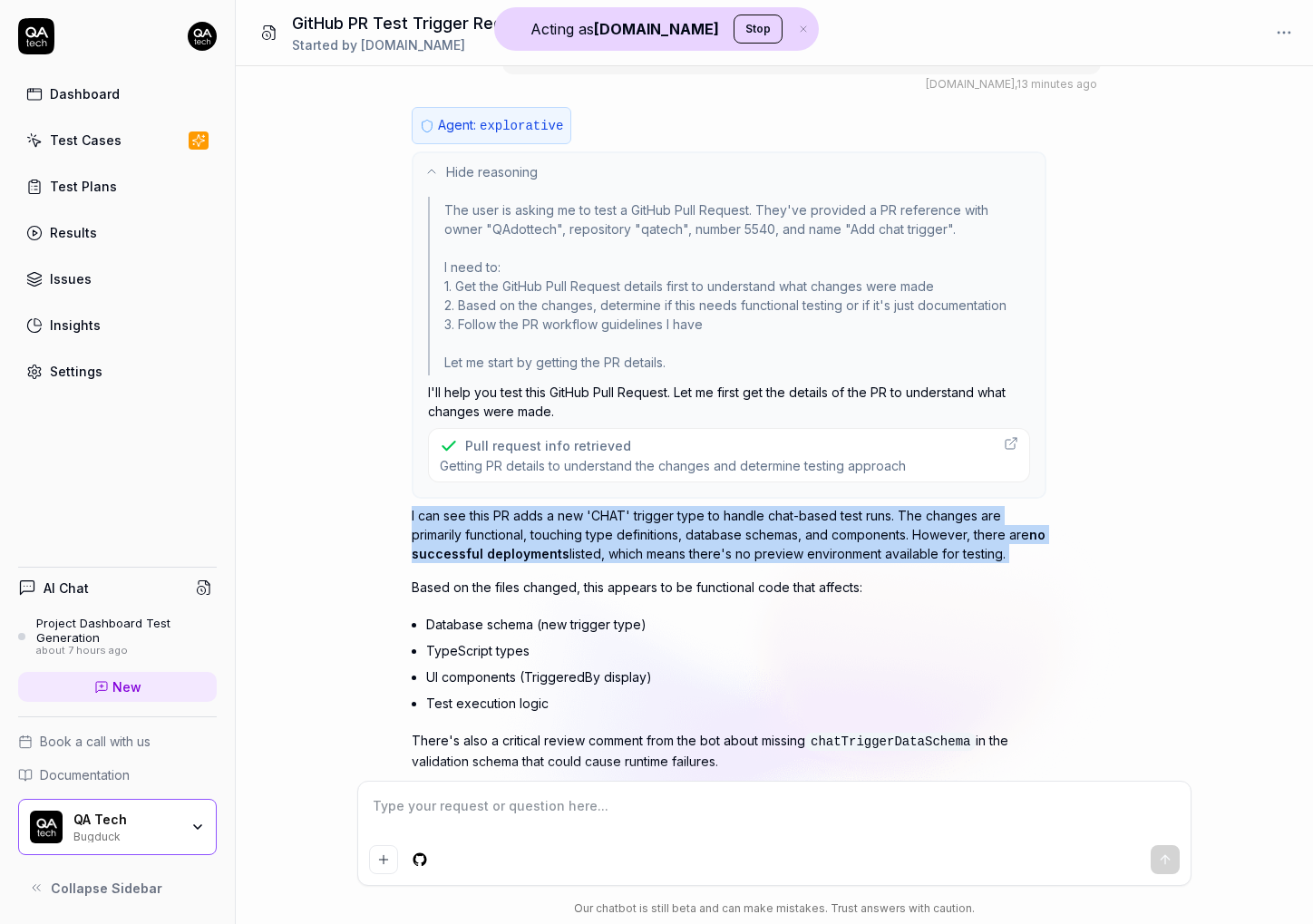
click at [647, 542] on p "I can see this PR adds a new 'CHAT' trigger type to handle chat-based test runs…" at bounding box center [728, 534] width 634 height 57
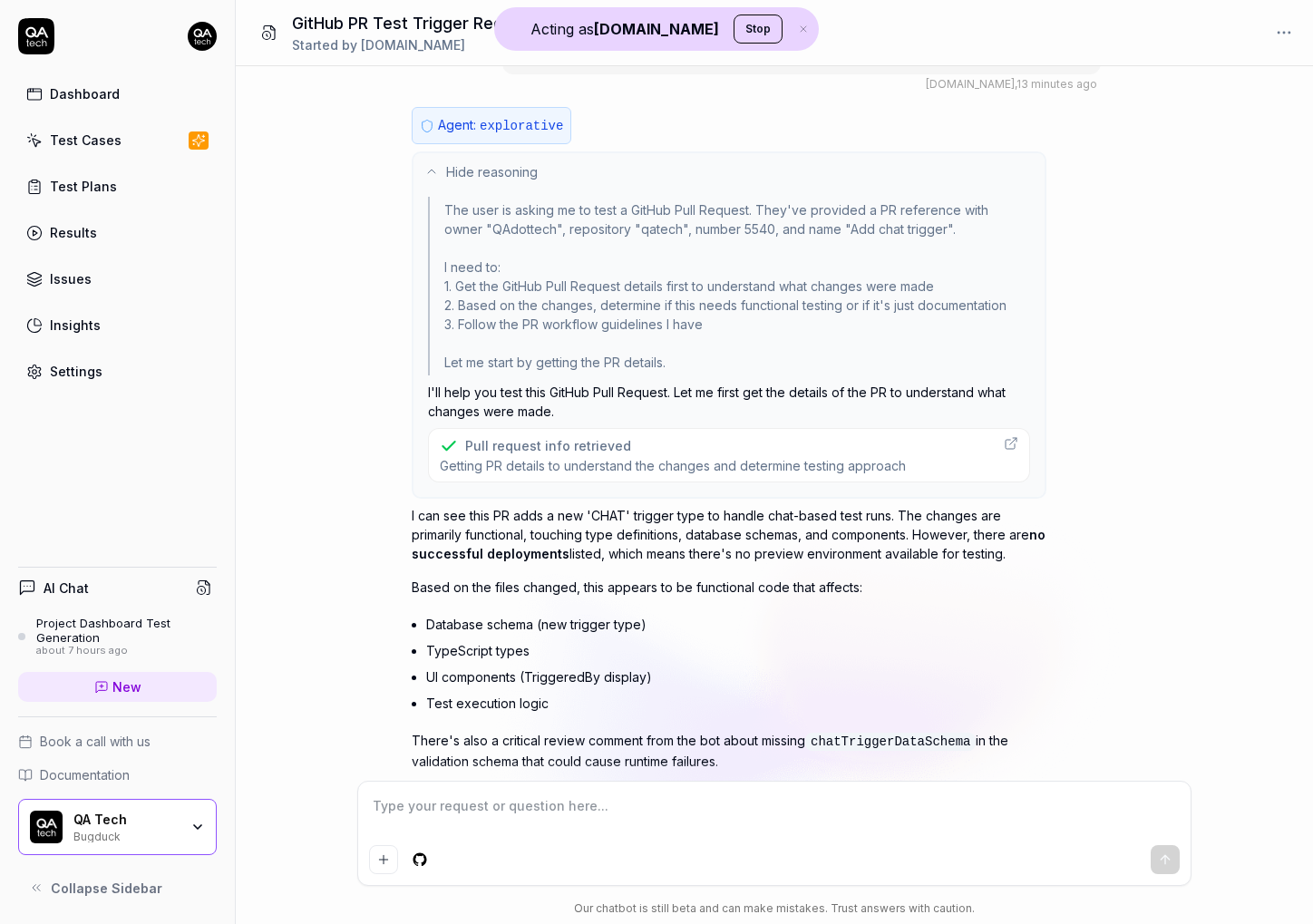
click at [723, 550] on p "I can see this PR adds a new 'CHAT' trigger type to handle chat-based test runs…" at bounding box center [728, 534] width 634 height 57
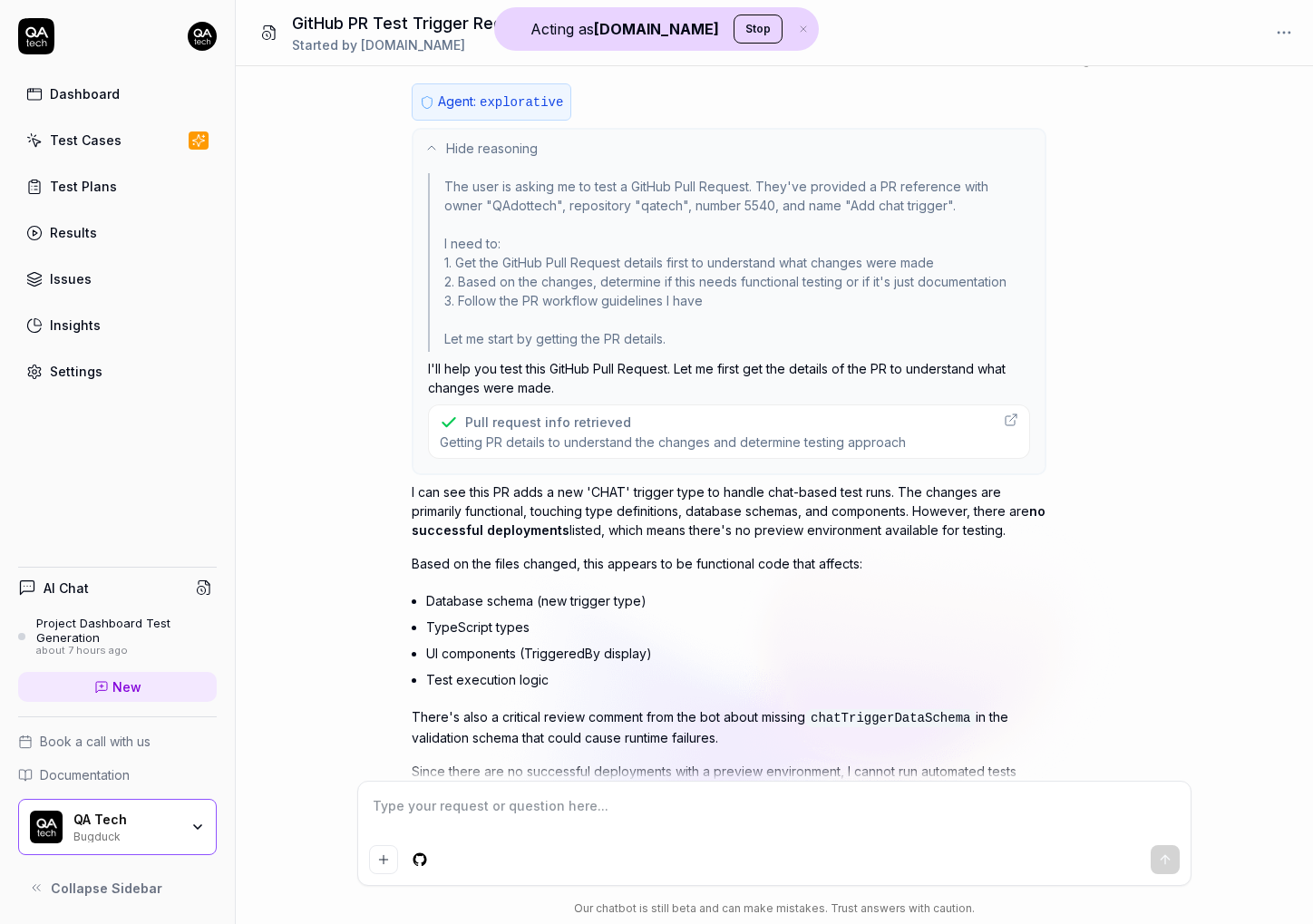
scroll to position [153, 0]
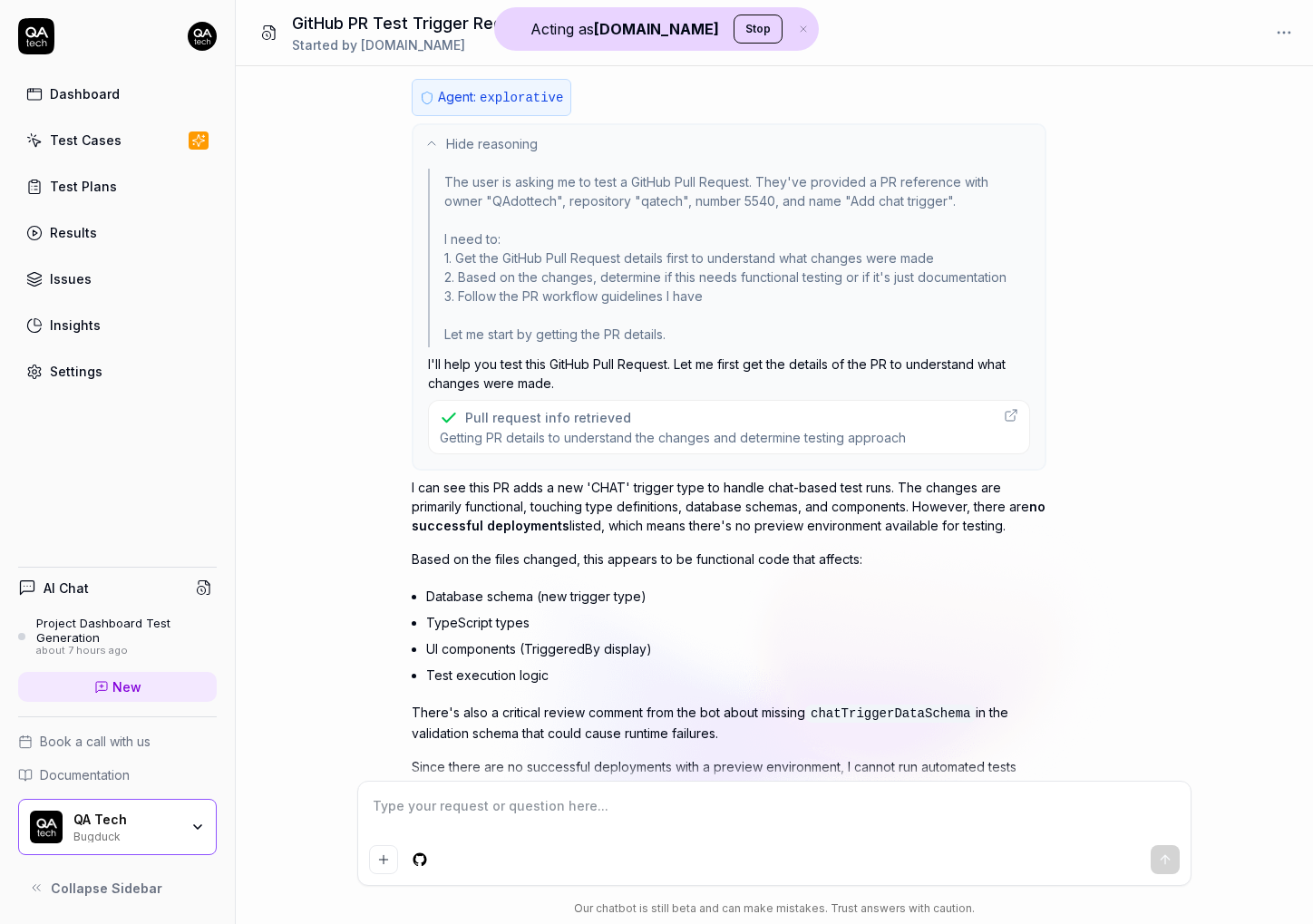
click at [611, 527] on p "I can see this PR adds a new 'CHAT' trigger type to handle chat-based test runs…" at bounding box center [728, 506] width 634 height 57
click at [612, 527] on p "I can see this PR adds a new 'CHAT' trigger type to handle chat-based test runs…" at bounding box center [728, 506] width 634 height 57
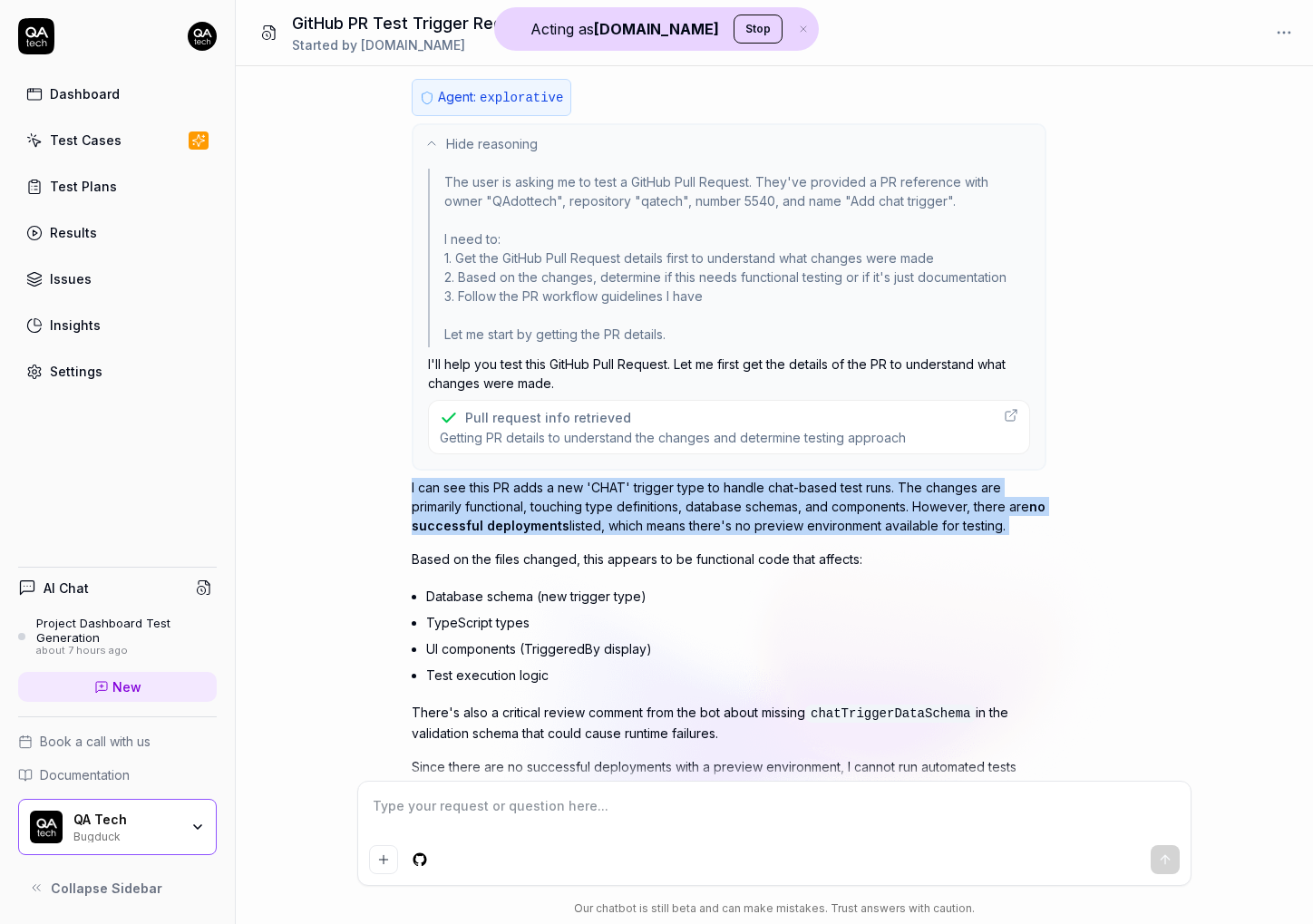
click at [613, 527] on p "I can see this PR adds a new 'CHAT' trigger type to handle chat-based test runs…" at bounding box center [728, 506] width 634 height 57
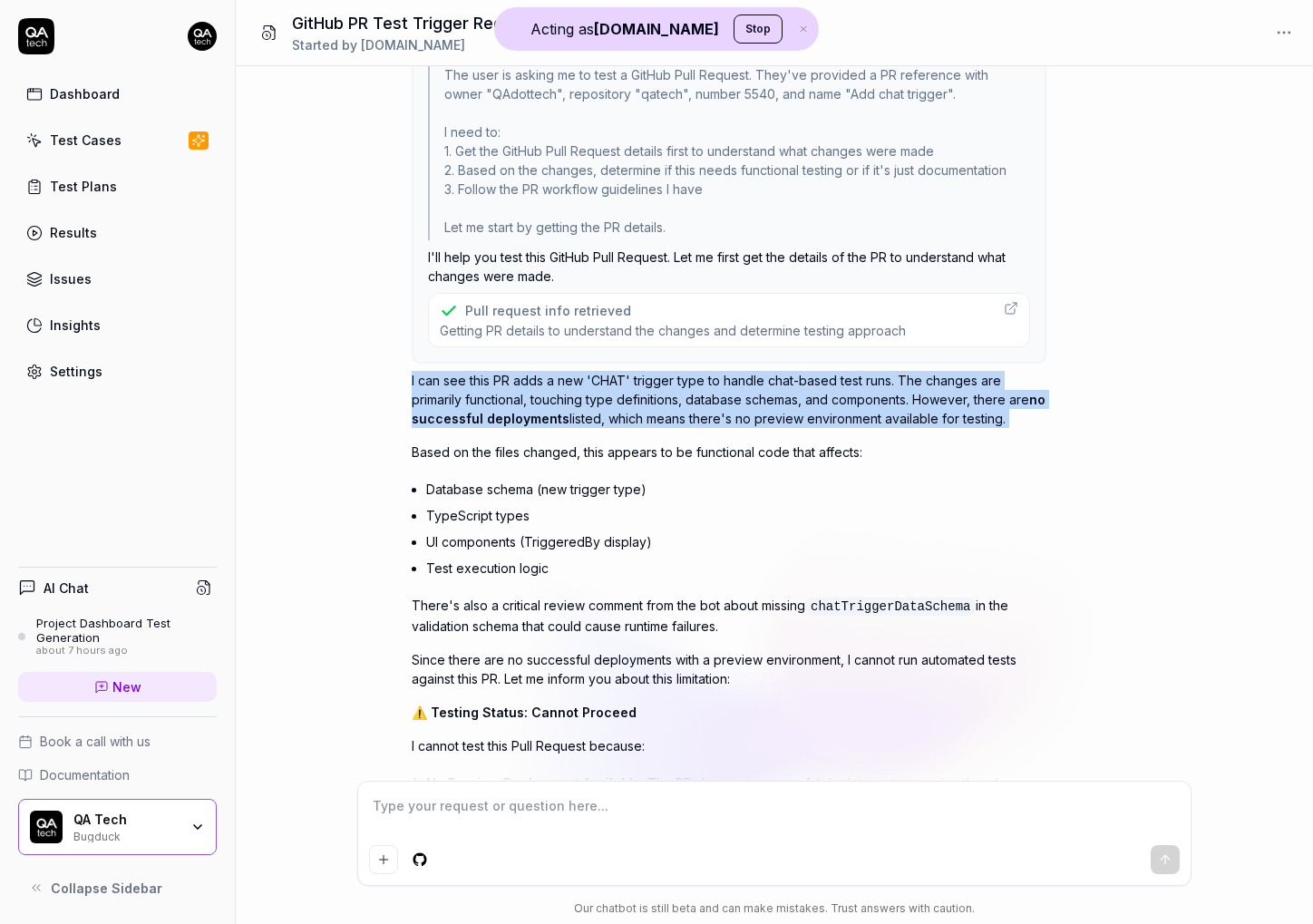
scroll to position [97, 0]
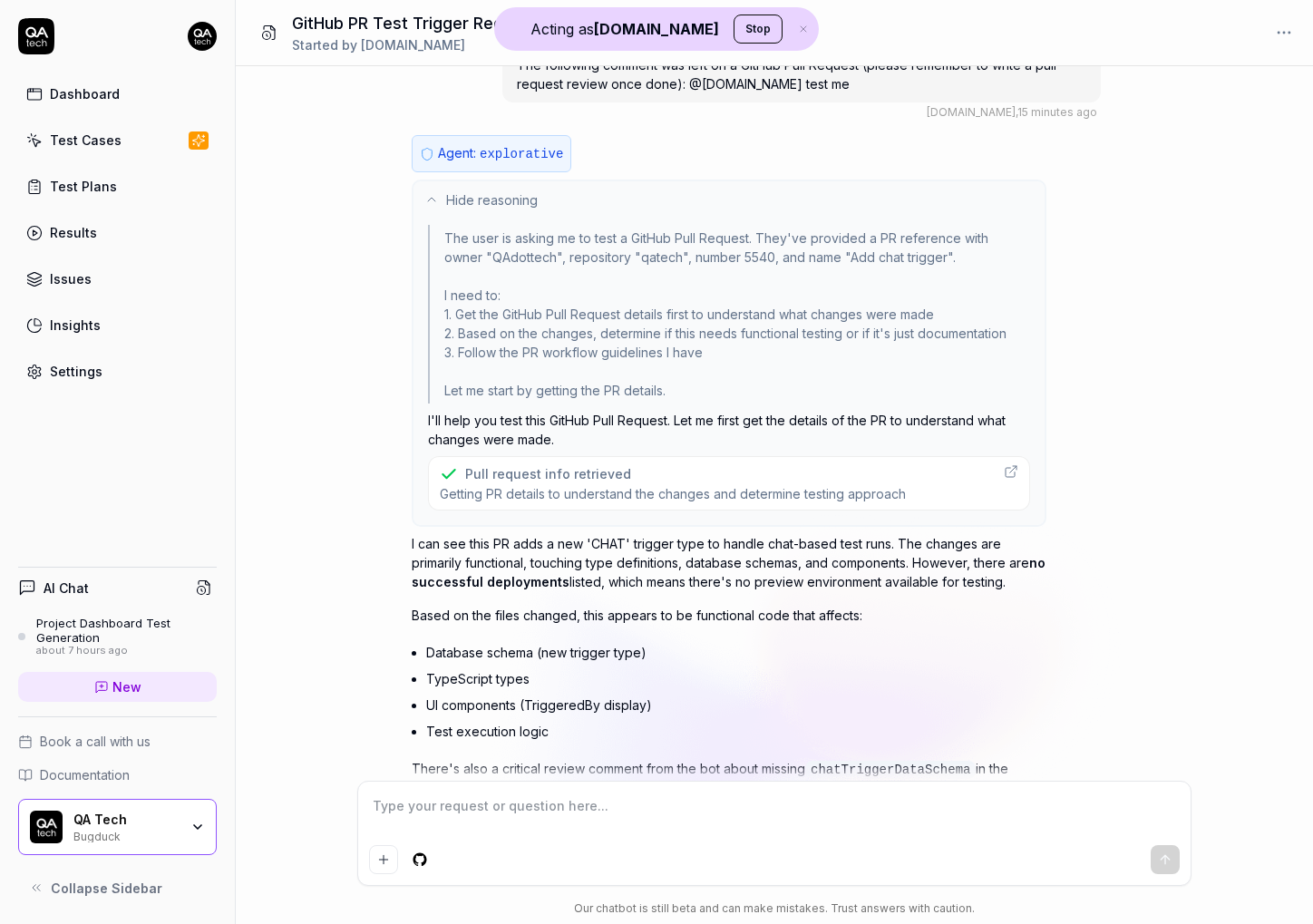
click at [679, 464] on div "Pull request info retrieved" at bounding box center [672, 473] width 466 height 19
type textarea "*"
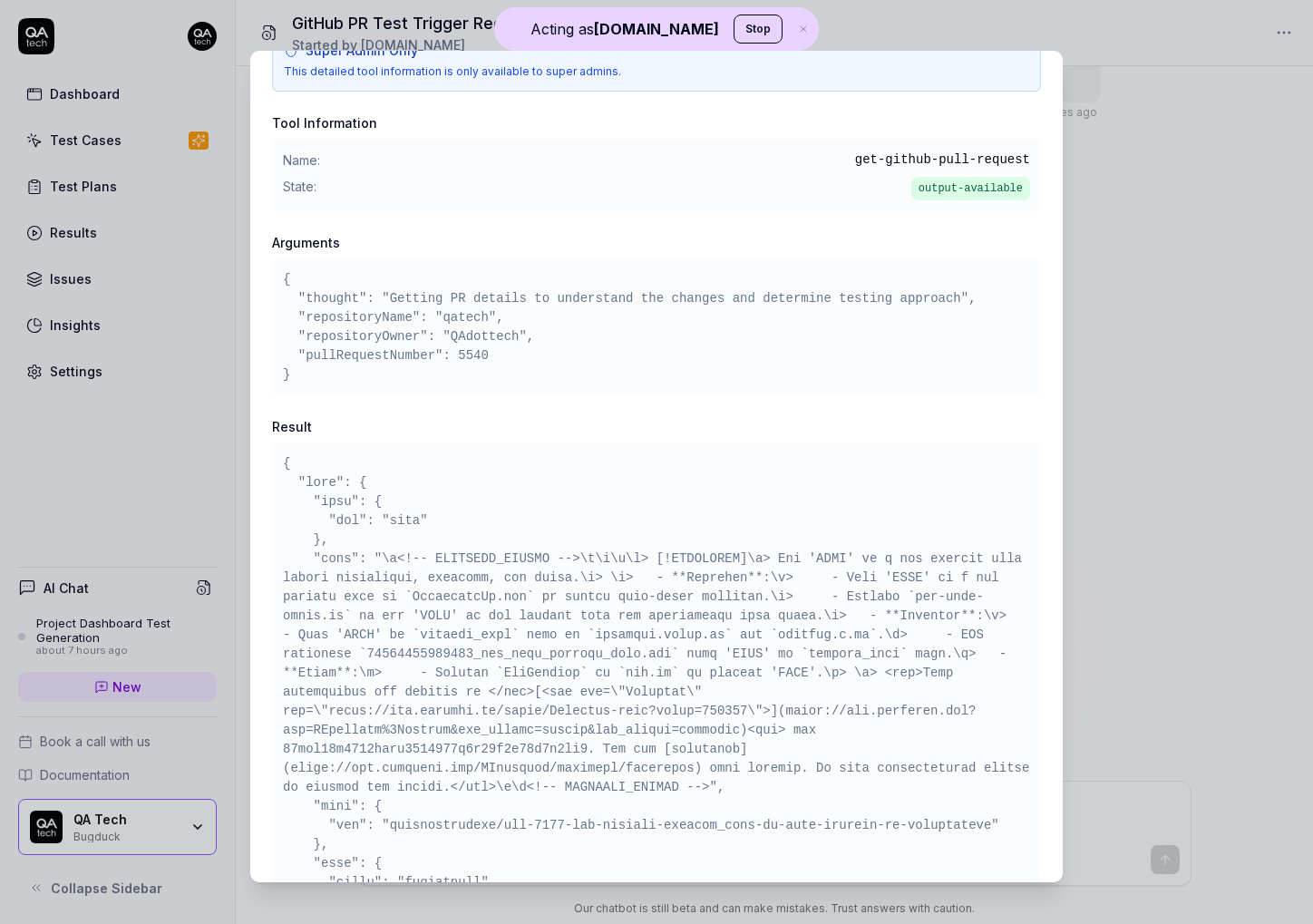
scroll to position [93, 0]
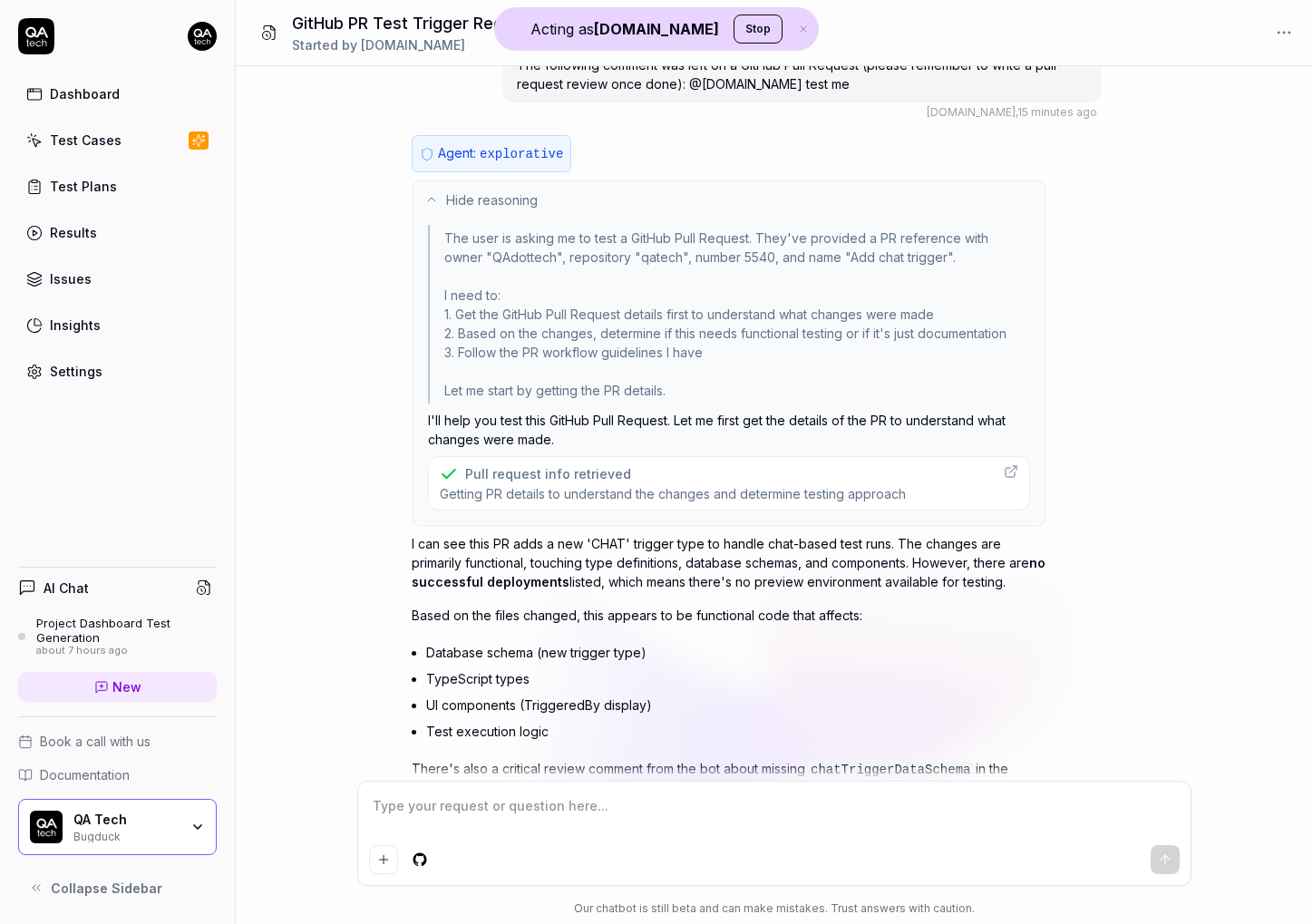
click at [743, 658] on li "Database schema (new trigger type)" at bounding box center [737, 652] width 620 height 26
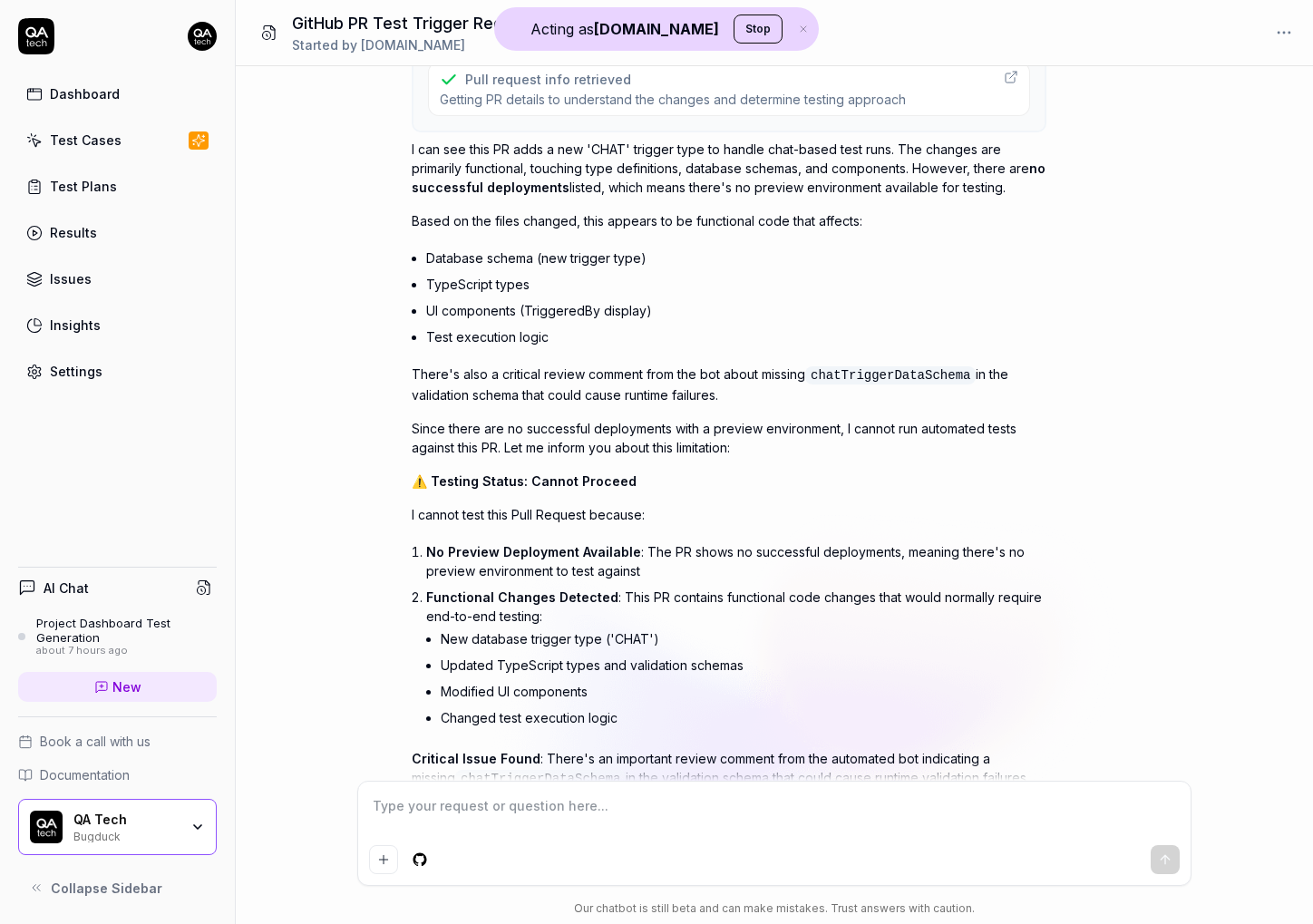
scroll to position [0, 0]
